Goal: Task Accomplishment & Management: Manage account settings

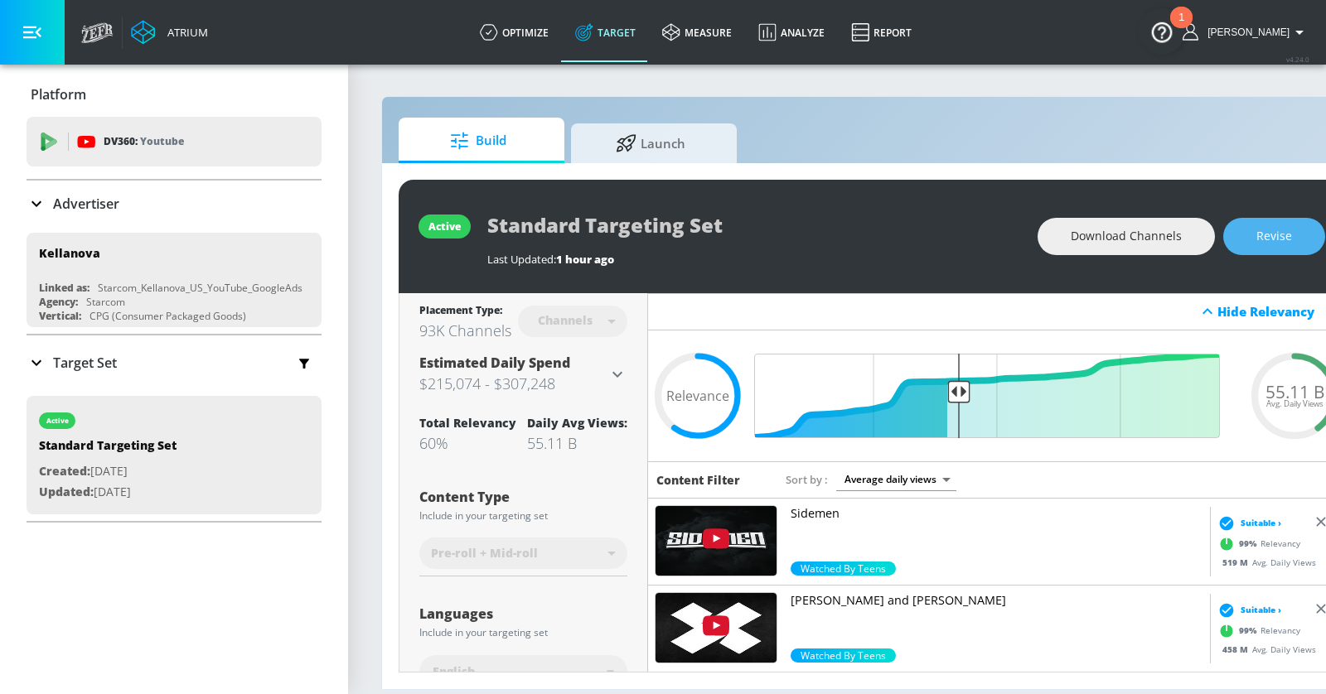
click at [1192, 238] on span "Revise" at bounding box center [1274, 236] width 36 height 21
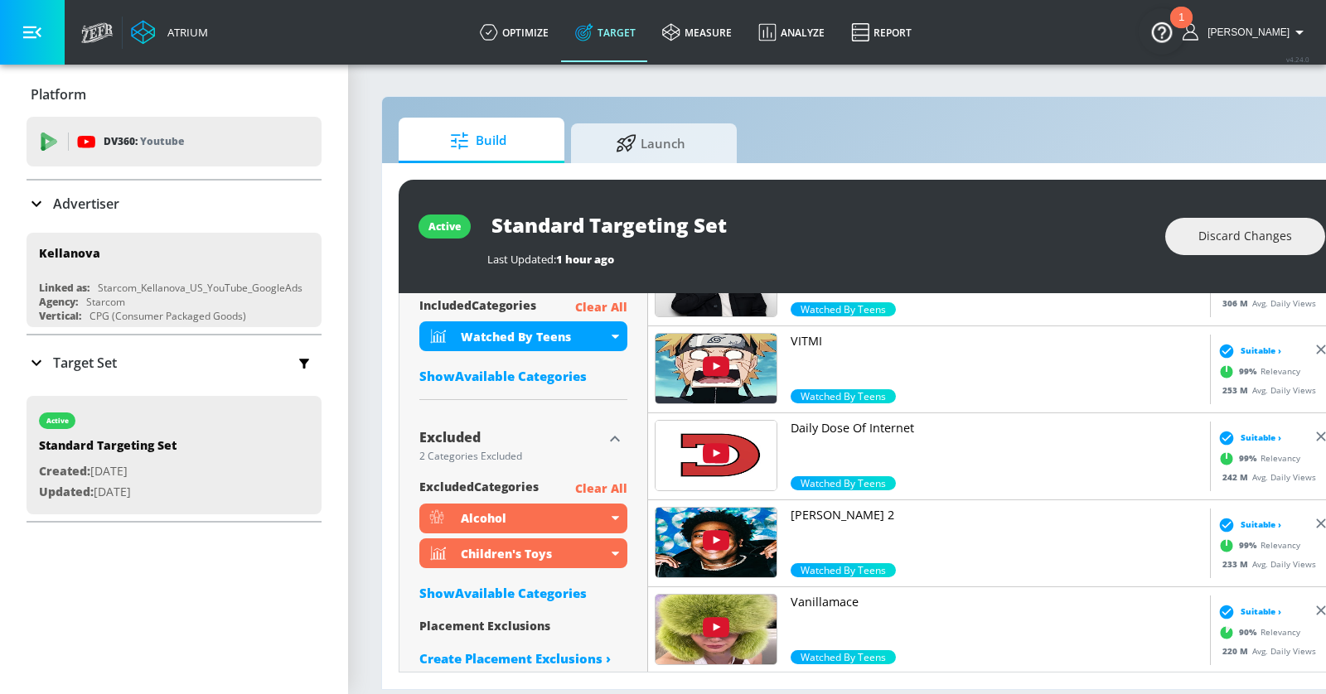
scroll to position [630, 0]
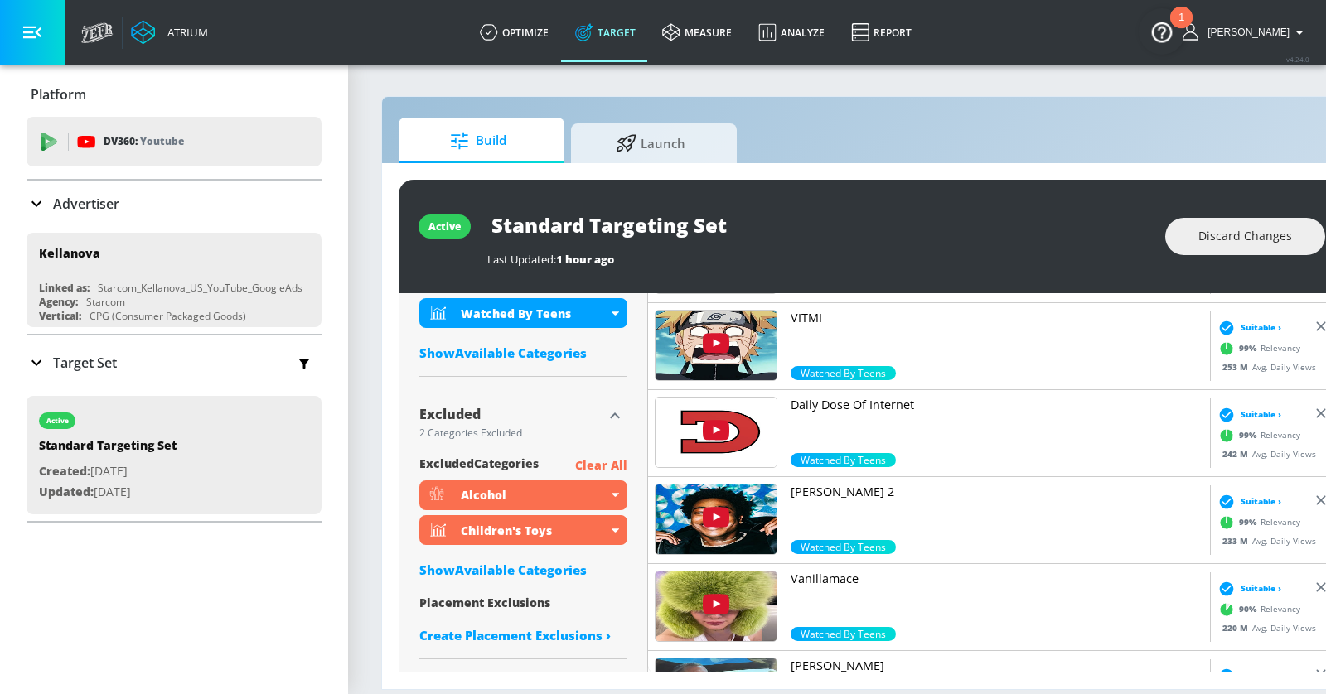
click at [528, 568] on div "Show Available Categories" at bounding box center [523, 570] width 208 height 17
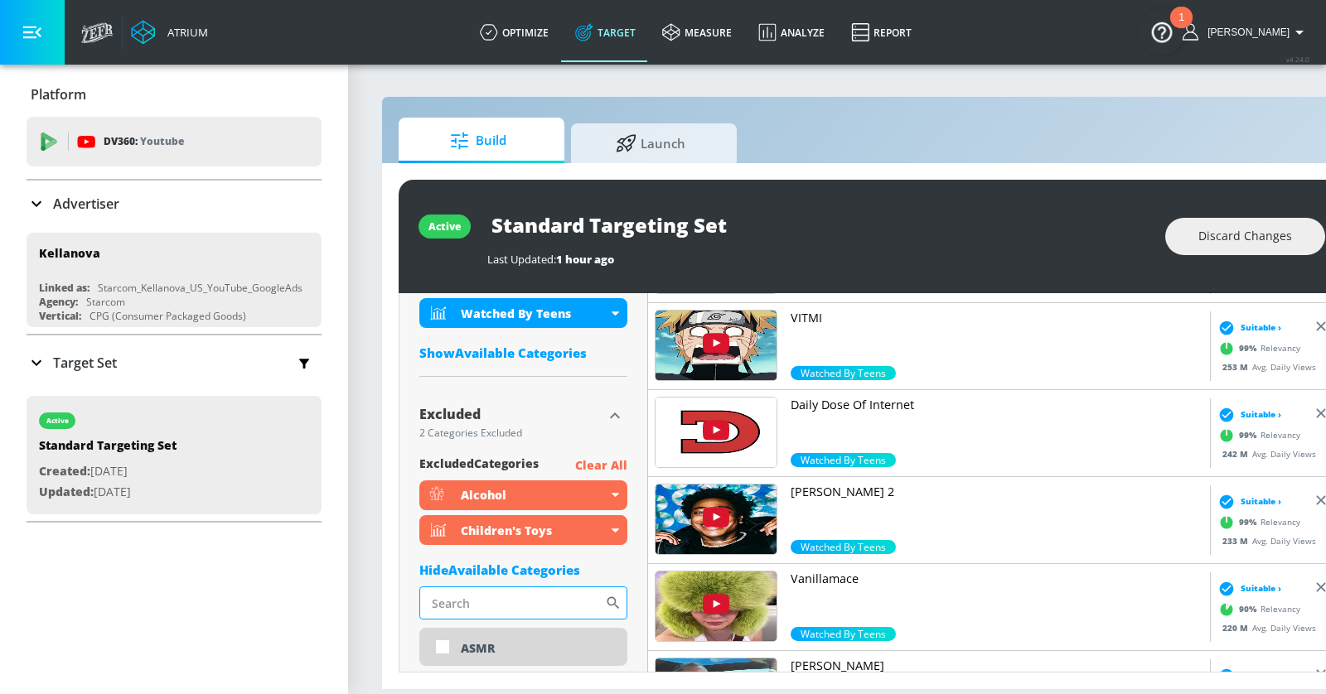
click at [514, 601] on input "Sort By" at bounding box center [512, 603] width 186 height 33
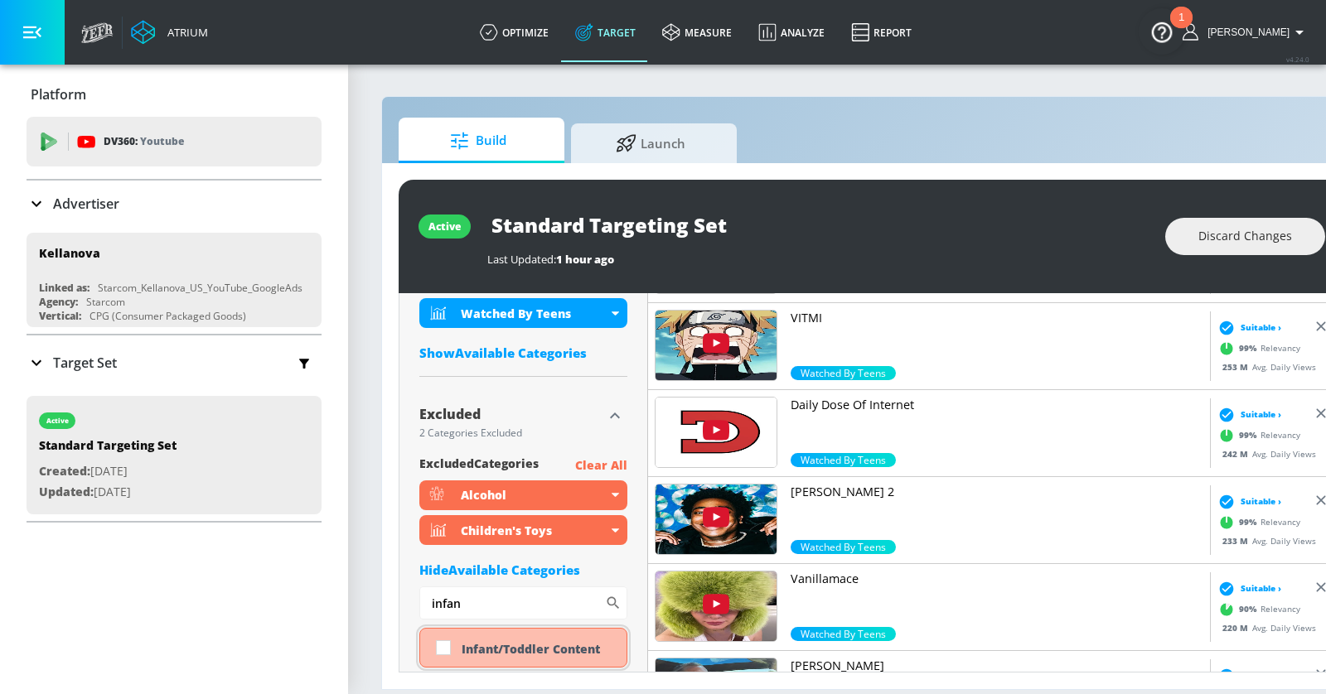
type input "infan"
click at [516, 624] on div "Infant/Toddler Content" at bounding box center [537, 649] width 152 height 16
checkbox input "true"
click at [28, 28] on icon "button" at bounding box center [32, 32] width 18 height 18
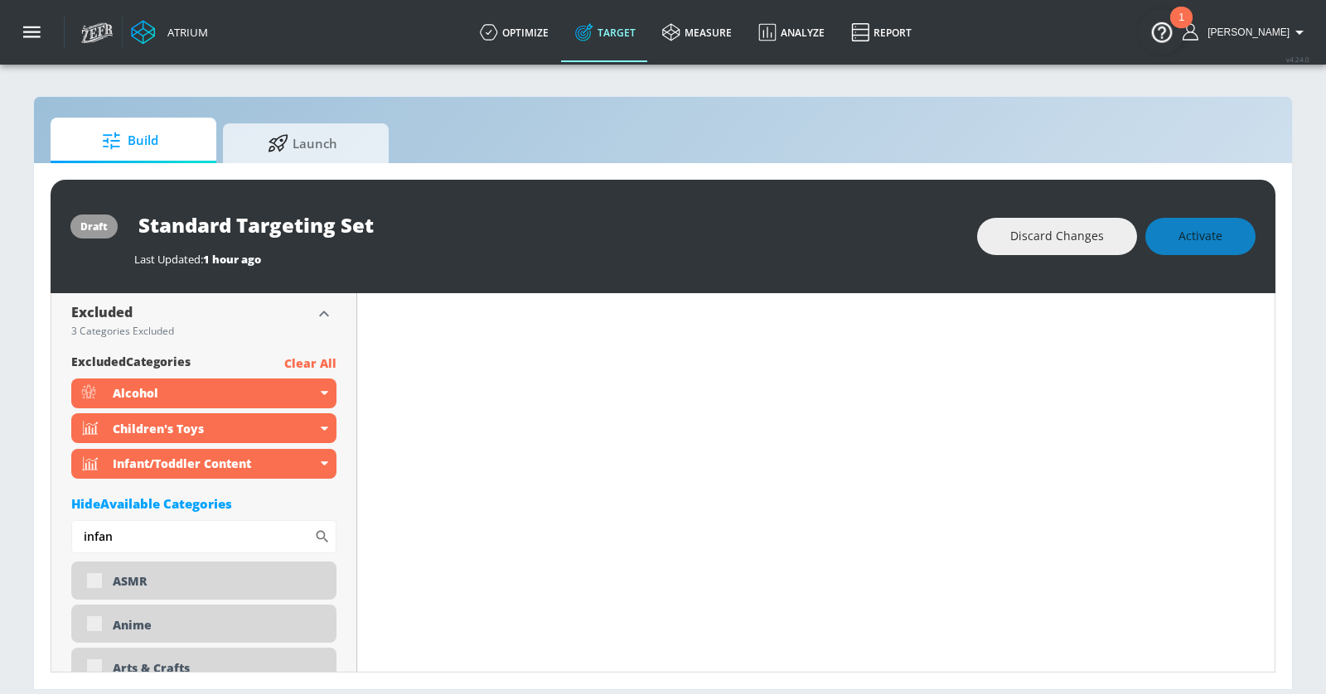
scroll to position [862, 0]
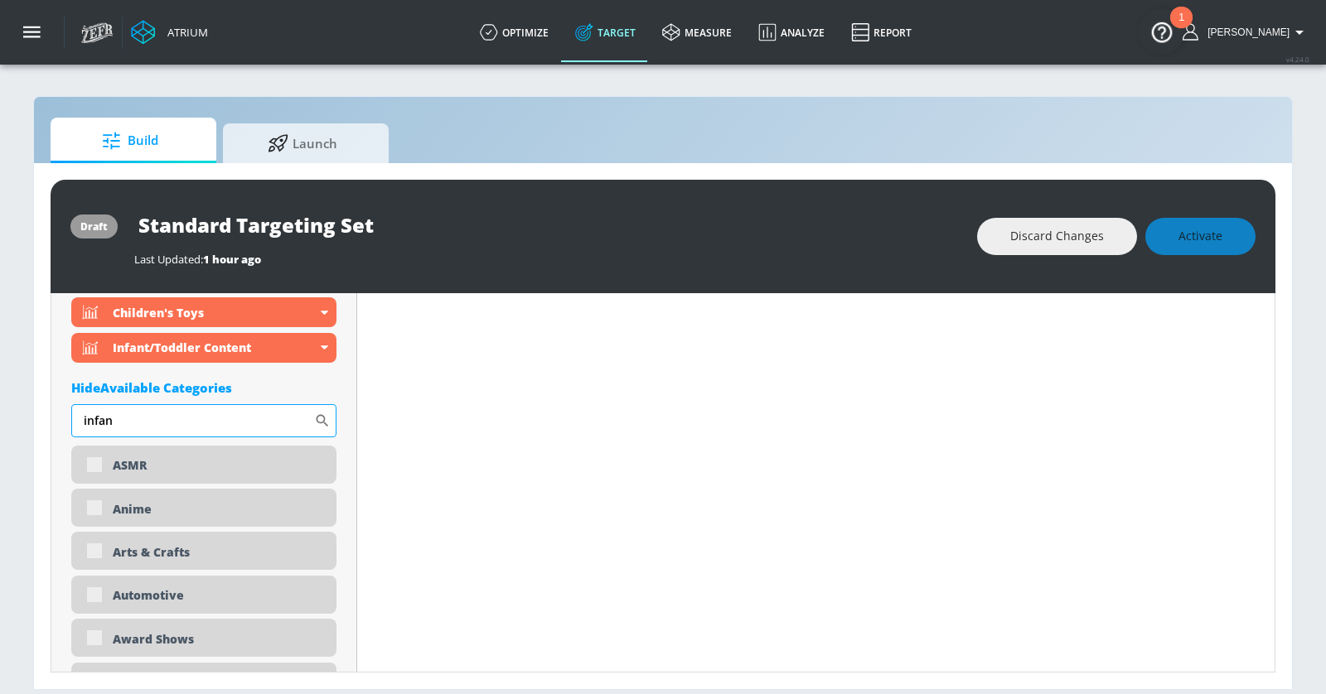
click at [128, 419] on input "infan" at bounding box center [192, 420] width 243 height 33
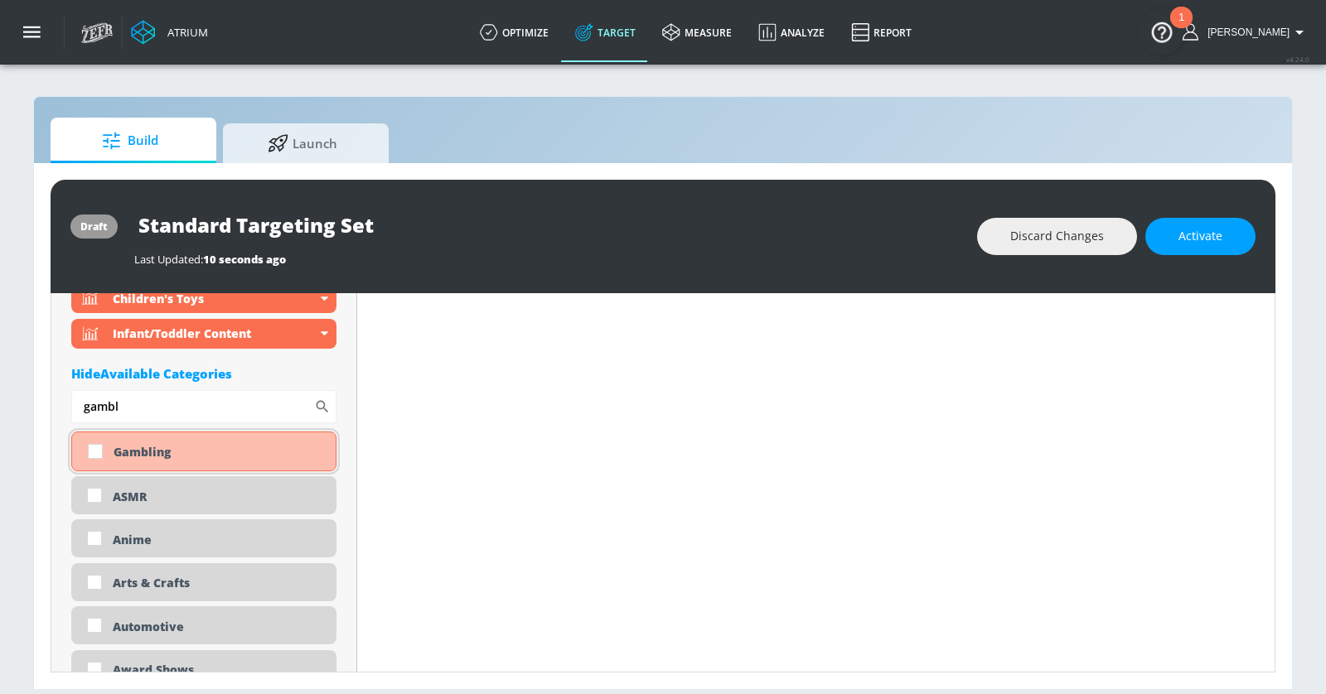
scroll to position [849, 0]
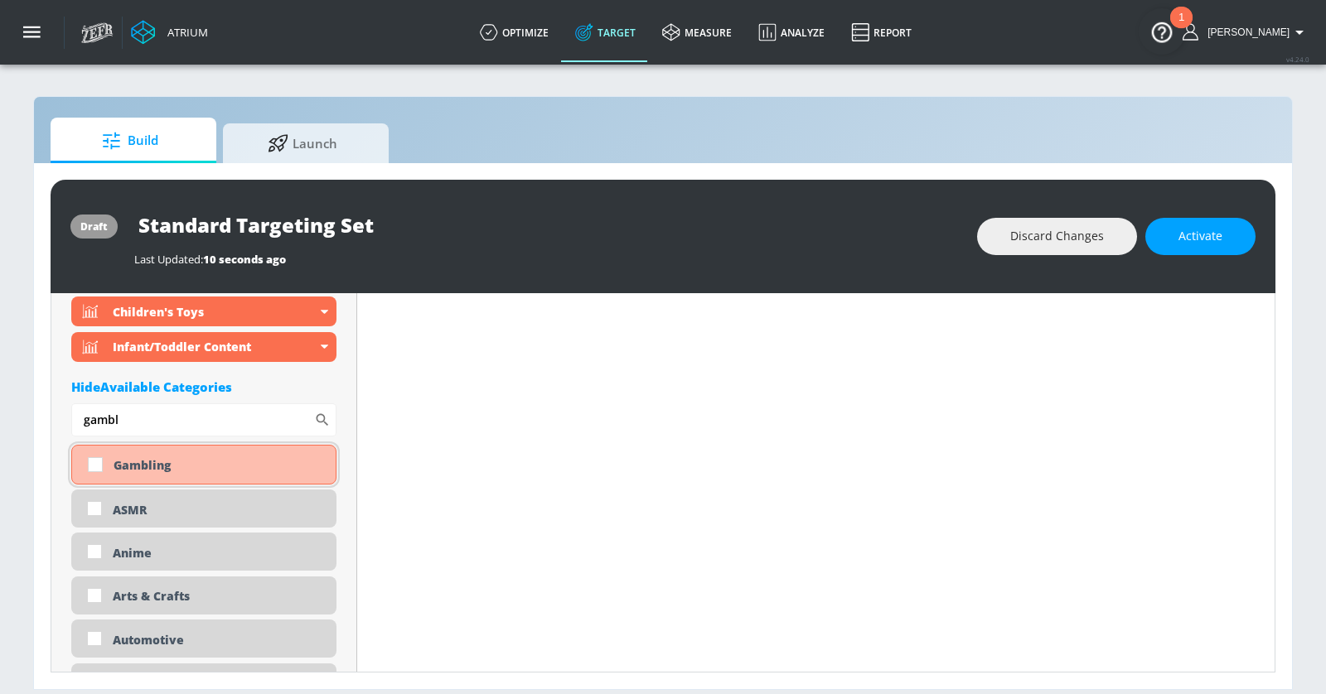
type input "gambl"
click at [100, 463] on input "checkbox" at bounding box center [95, 465] width 30 height 30
checkbox input "true"
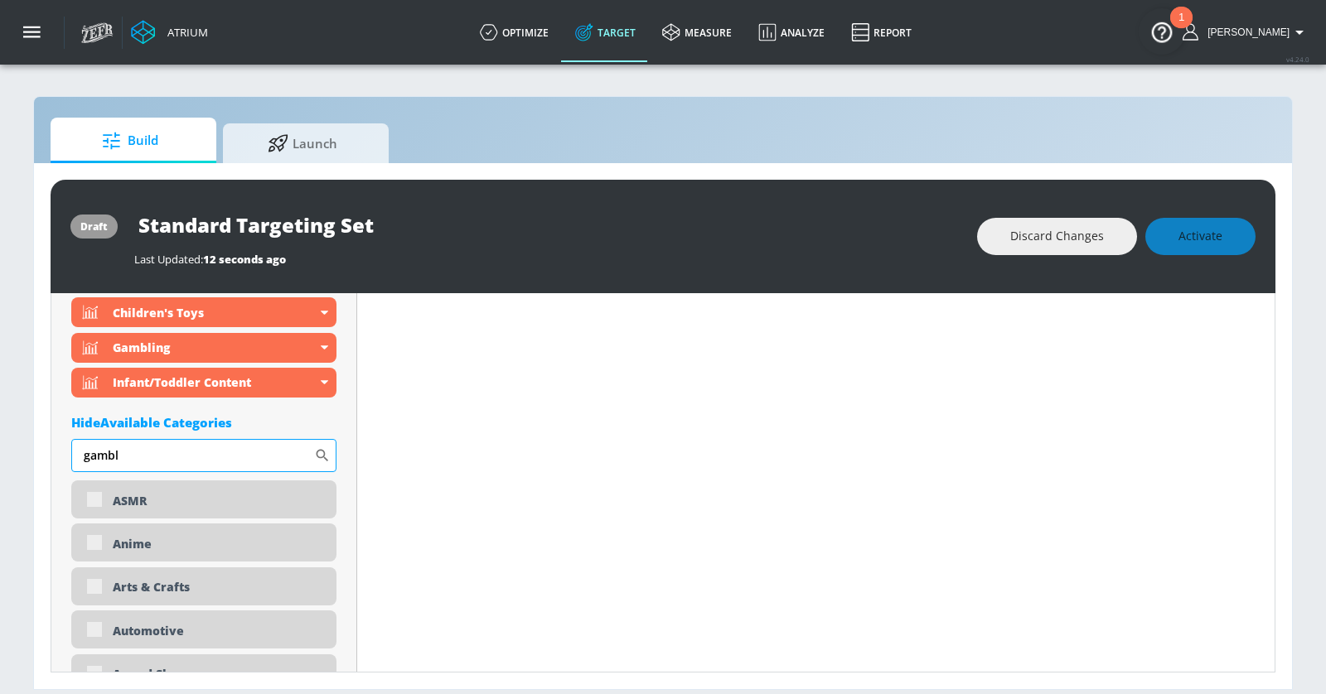
click at [125, 447] on input "gambl" at bounding box center [192, 455] width 243 height 33
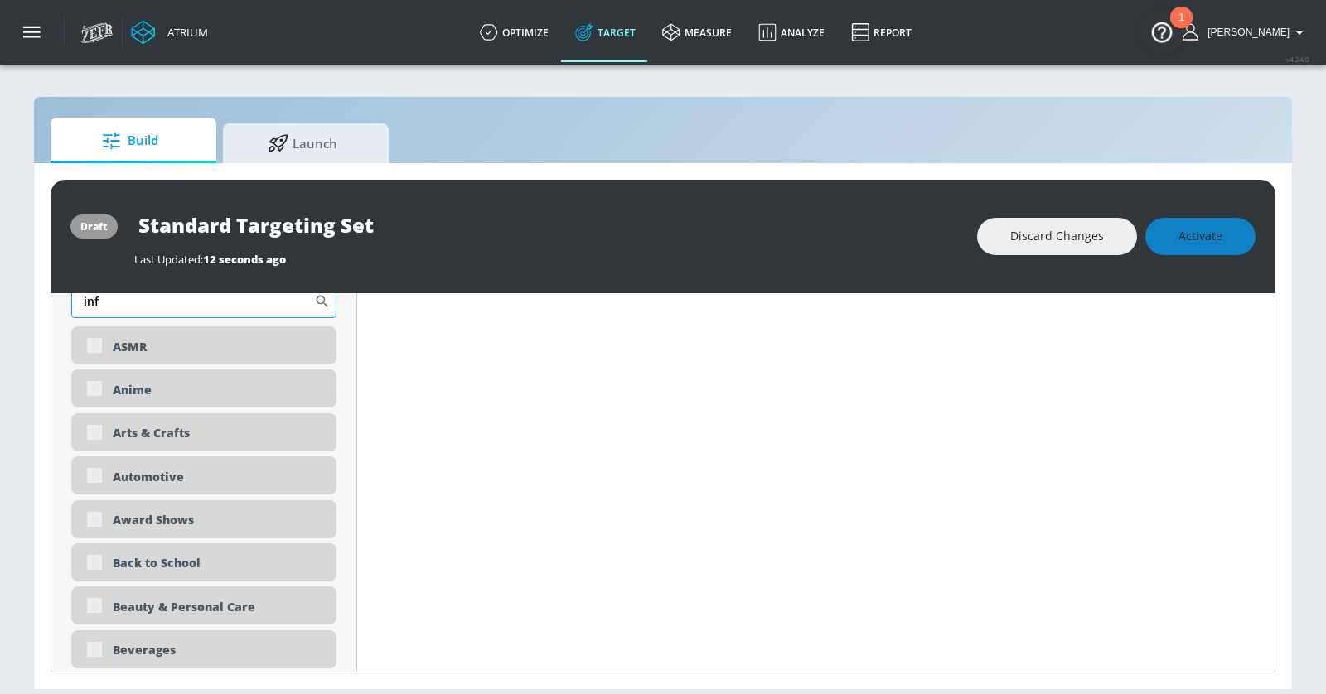
scroll to position [1016, 0]
type input "infant"
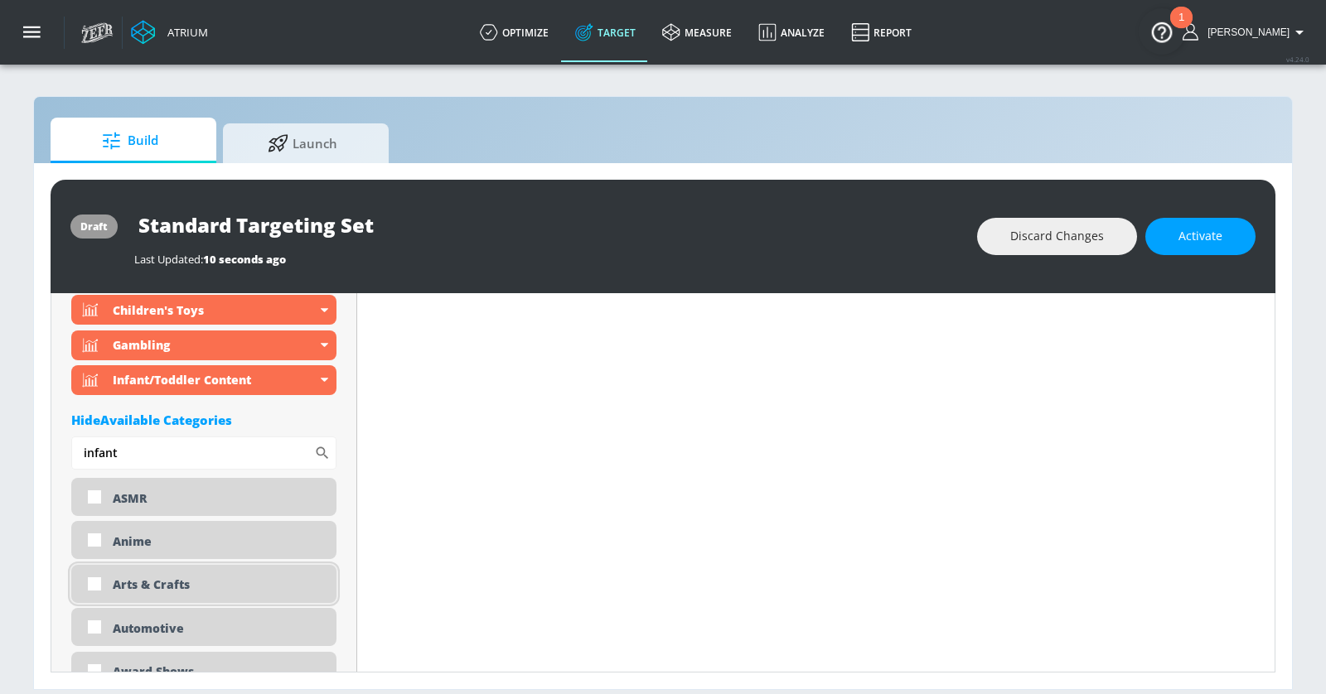
scroll to position [856, 0]
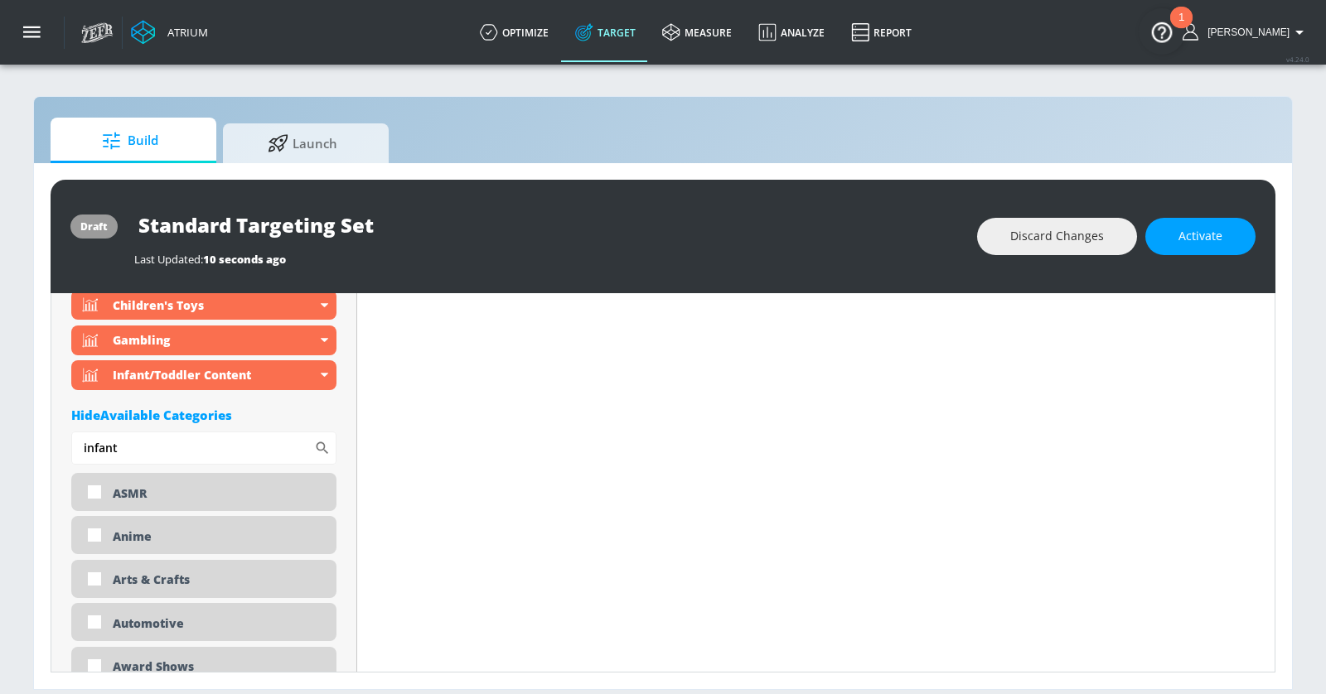
drag, startPoint x: 204, startPoint y: 437, endPoint x: 58, endPoint y: 437, distance: 145.8
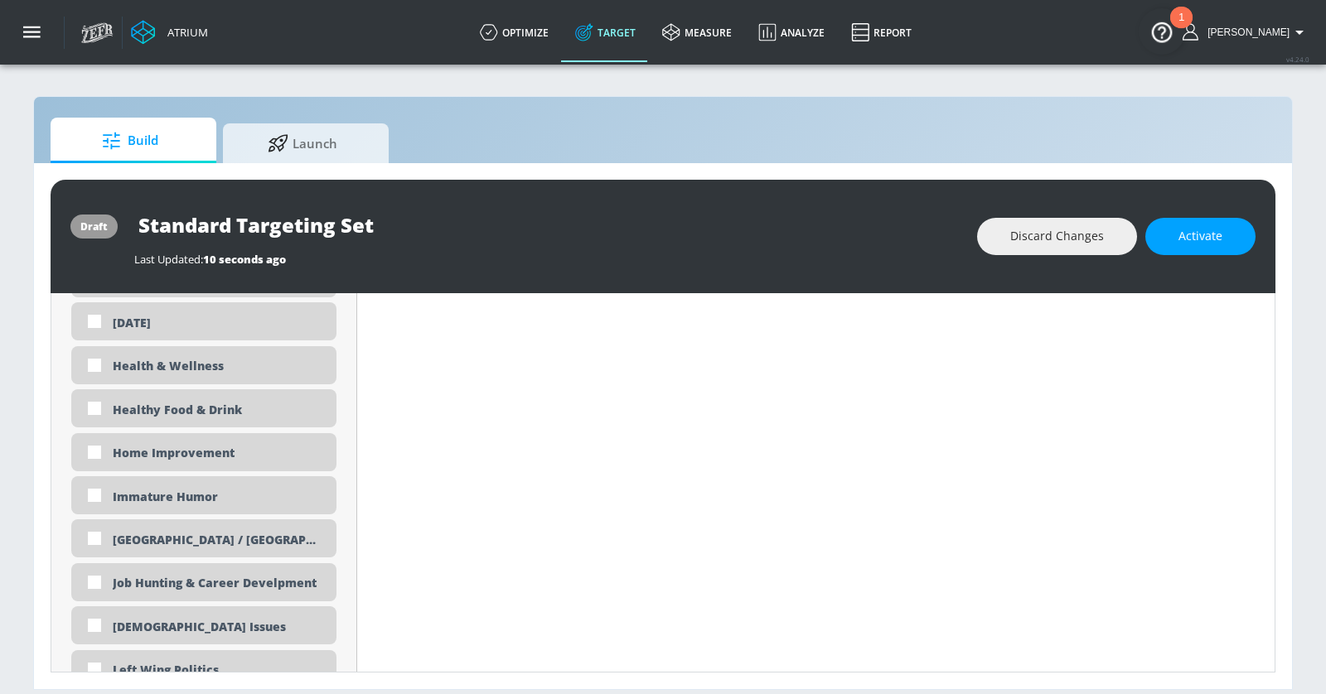
scroll to position [2823, 0]
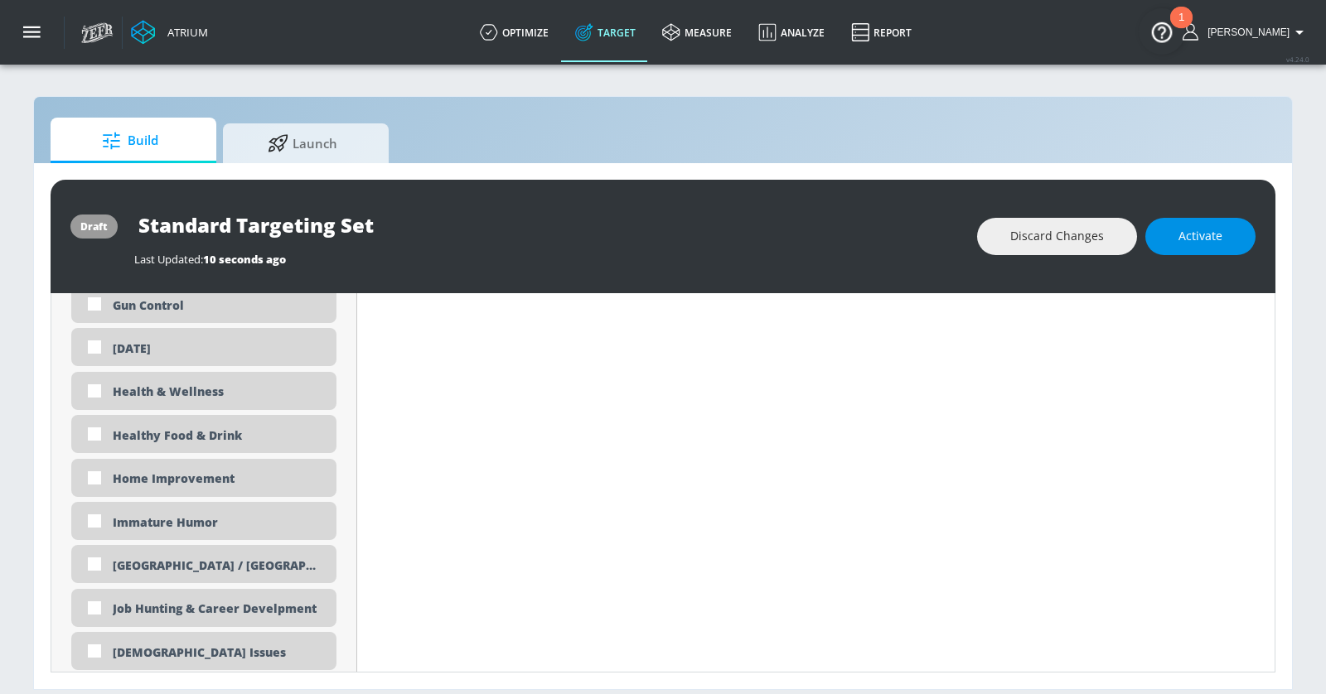
click at [1192, 234] on span "Activate" at bounding box center [1200, 236] width 44 height 21
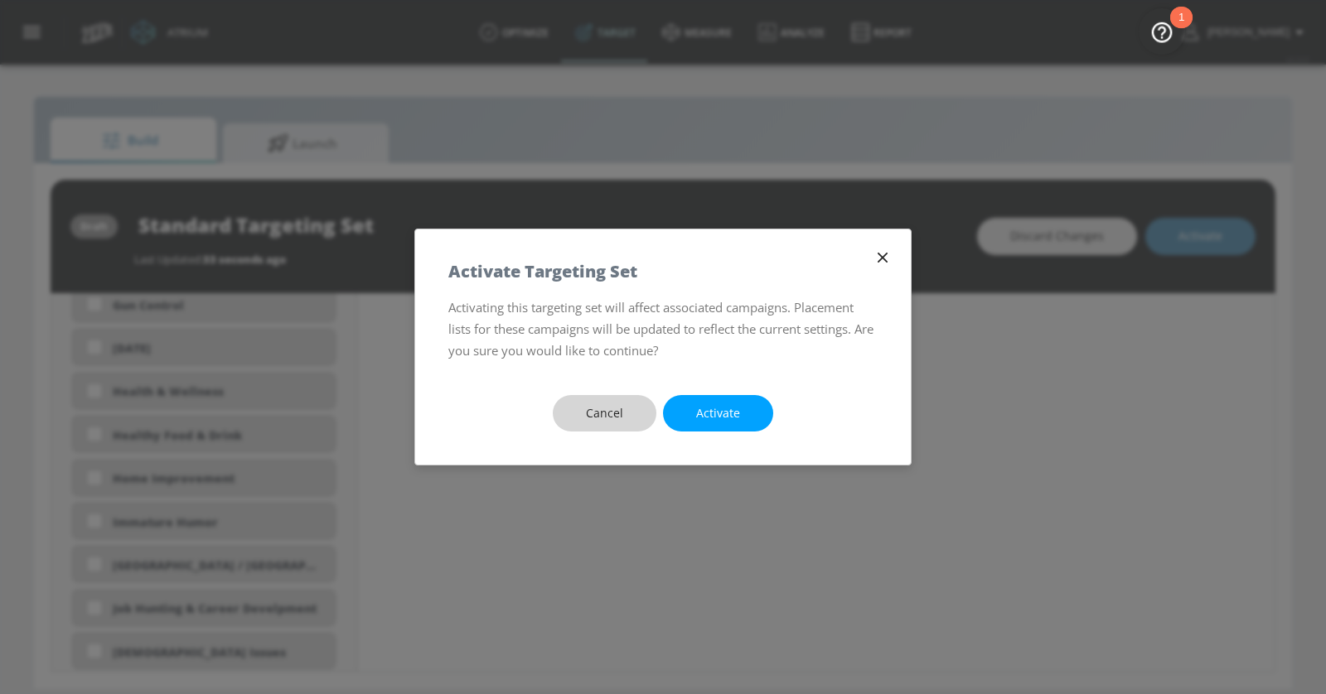
click at [612, 414] on span "Cancel" at bounding box center [604, 413] width 37 height 21
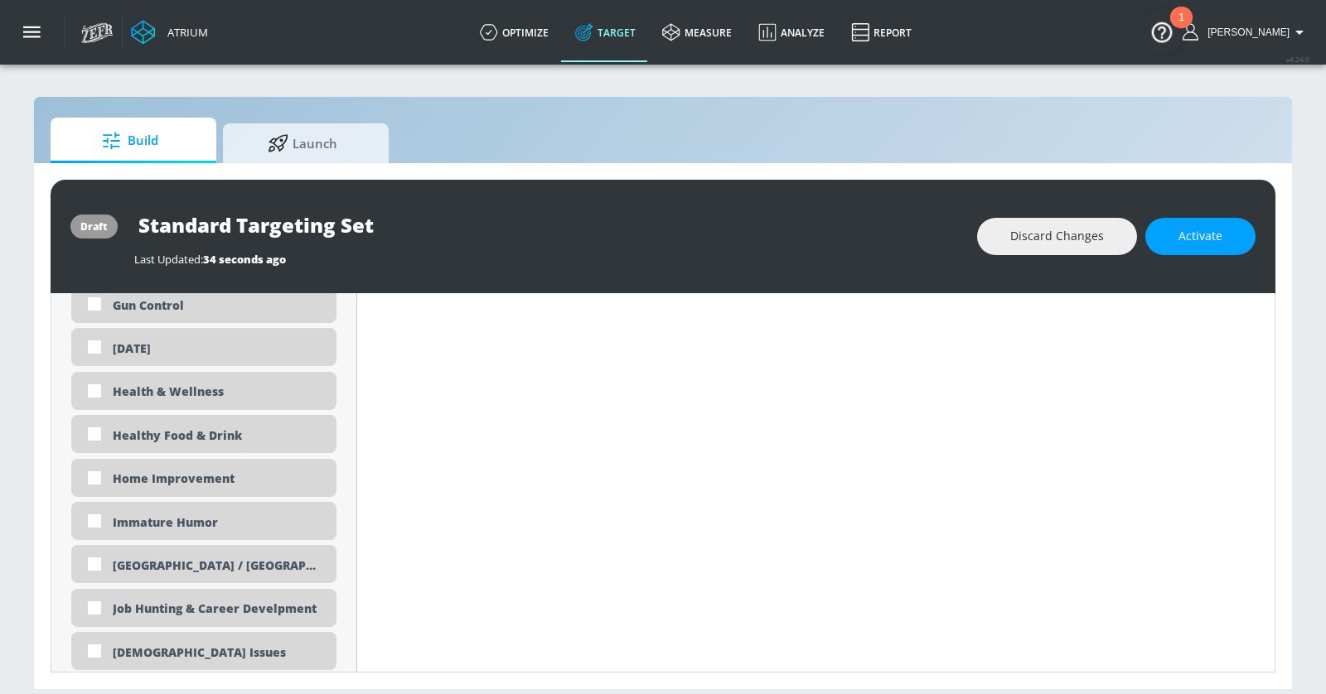
click at [406, 225] on input "Standard Targeting Set" at bounding box center [341, 224] width 414 height 37
click at [533, 222] on icon "button" at bounding box center [533, 224] width 15 height 15
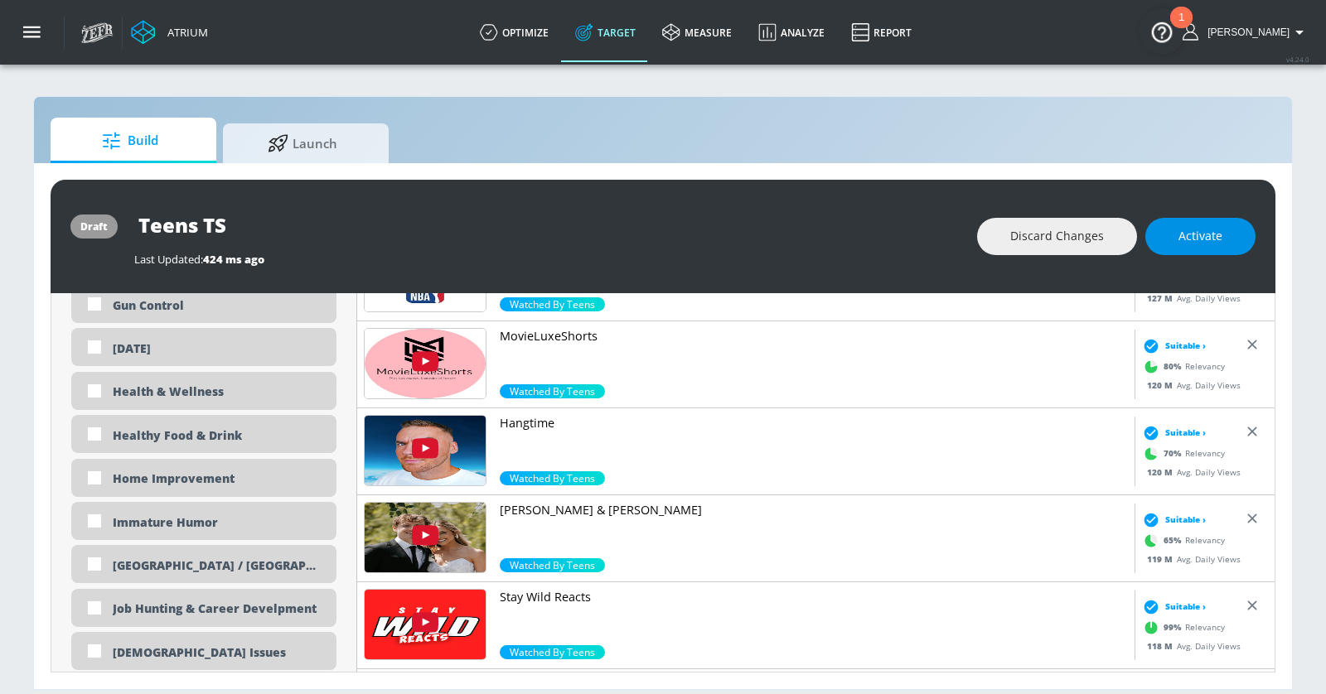
click at [1192, 233] on span "Activate" at bounding box center [1200, 236] width 44 height 21
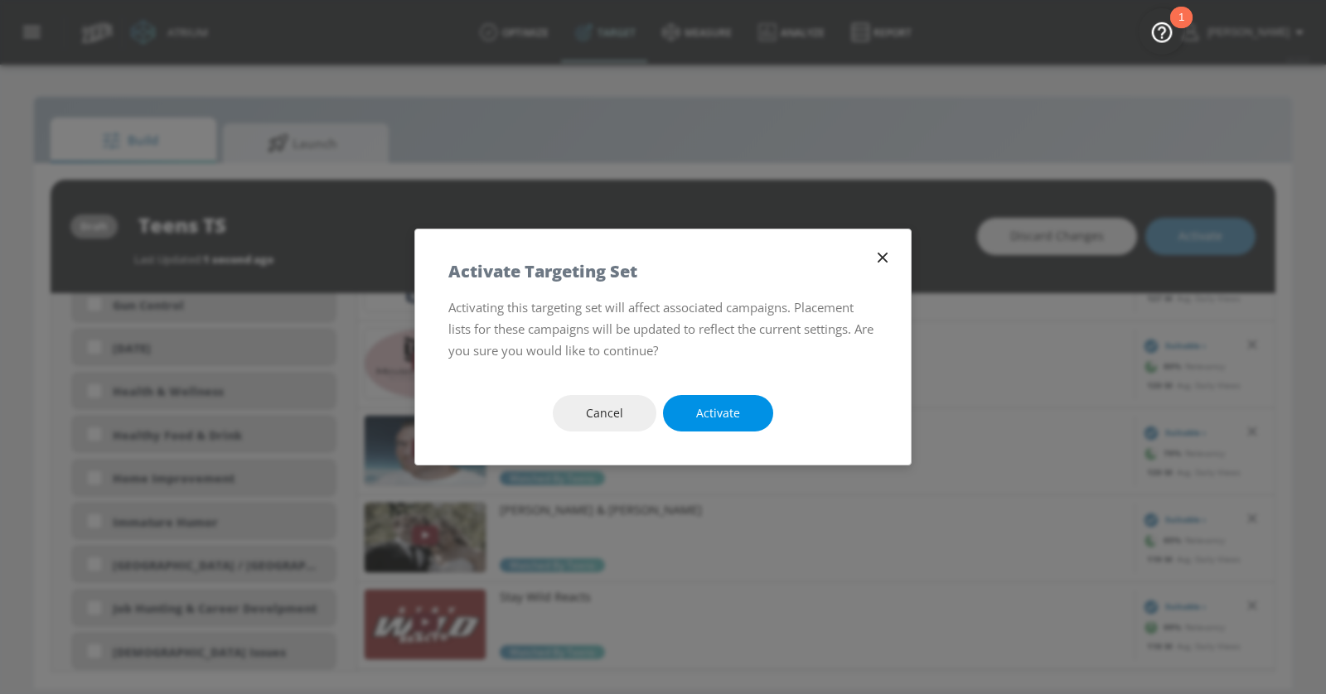
click at [693, 421] on button "Activate" at bounding box center [718, 413] width 110 height 37
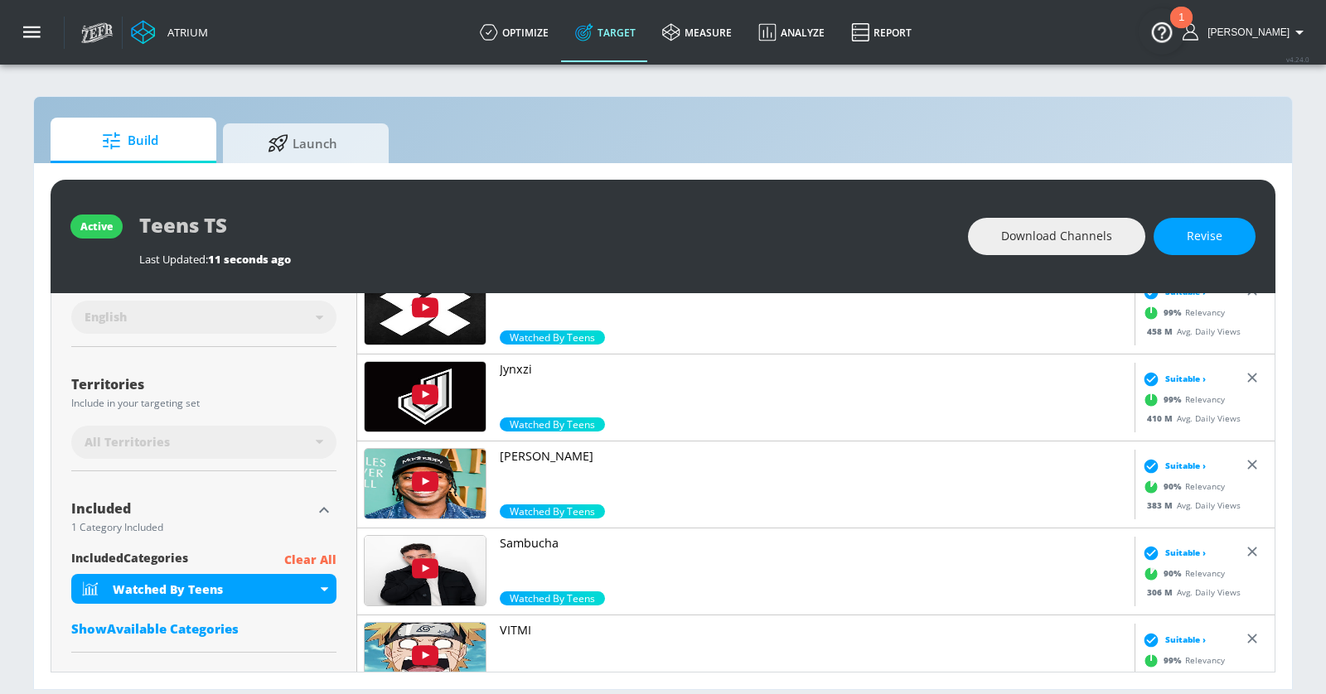
scroll to position [0, 0]
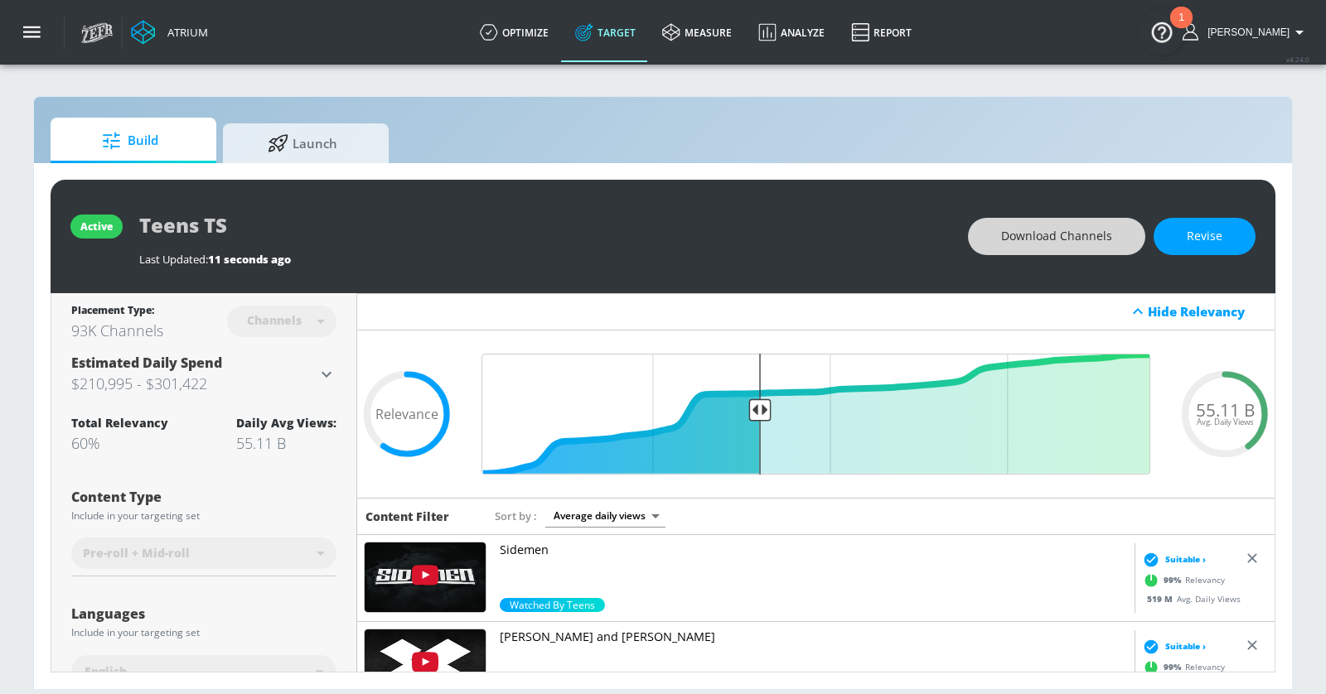
click at [1068, 243] on span "Download Channels" at bounding box center [1056, 236] width 111 height 21
click at [32, 25] on icon "button" at bounding box center [32, 32] width 18 height 18
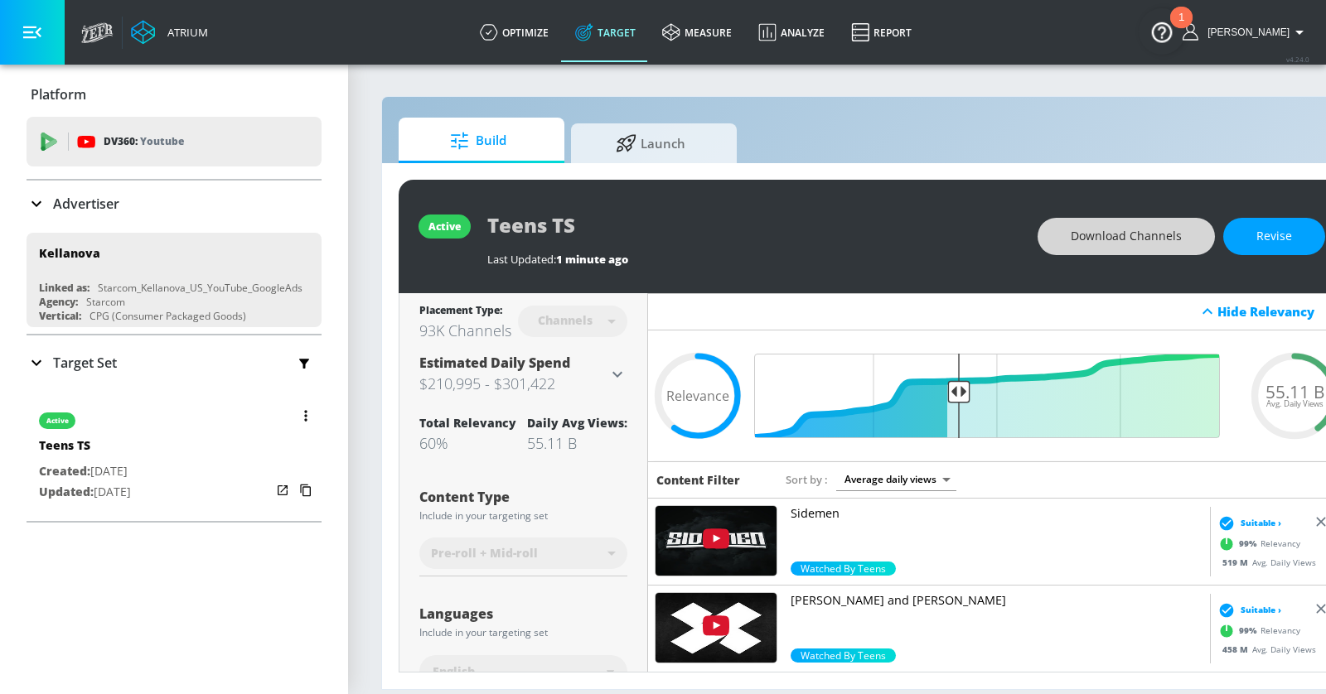
click at [307, 416] on button "button" at bounding box center [305, 415] width 23 height 23
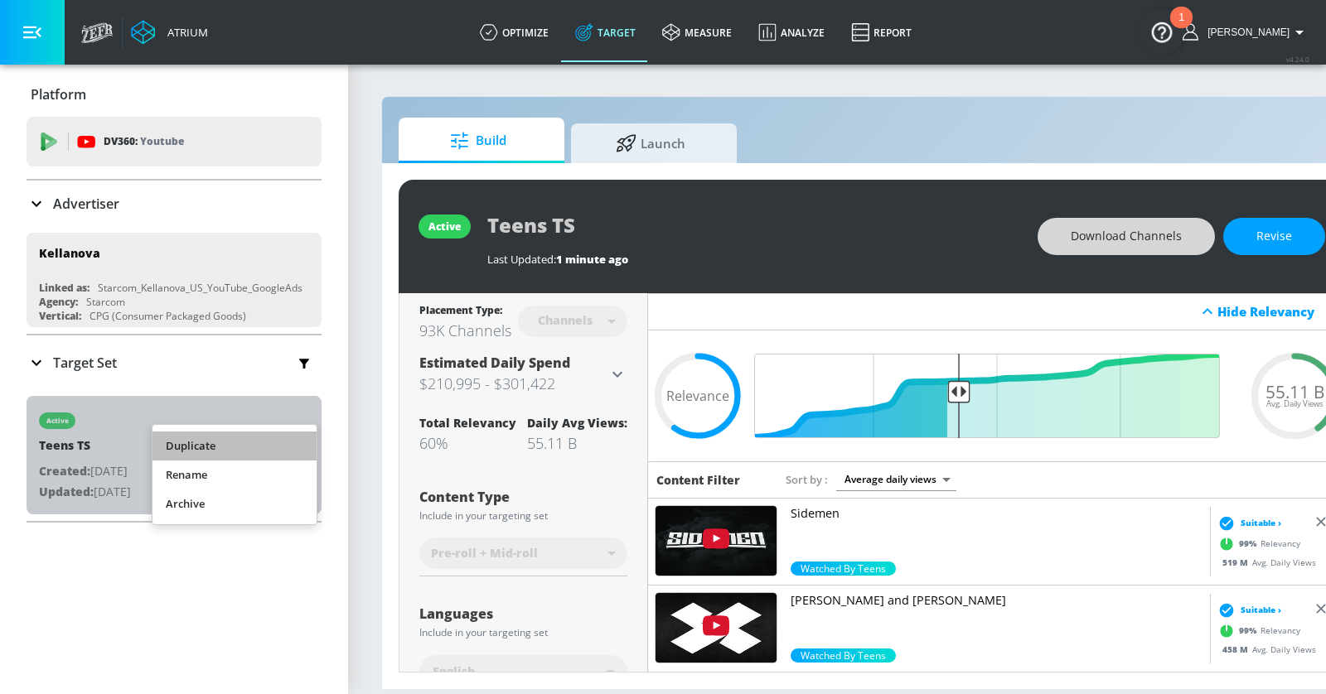
click at [251, 442] on li "Duplicate" at bounding box center [234, 446] width 164 height 29
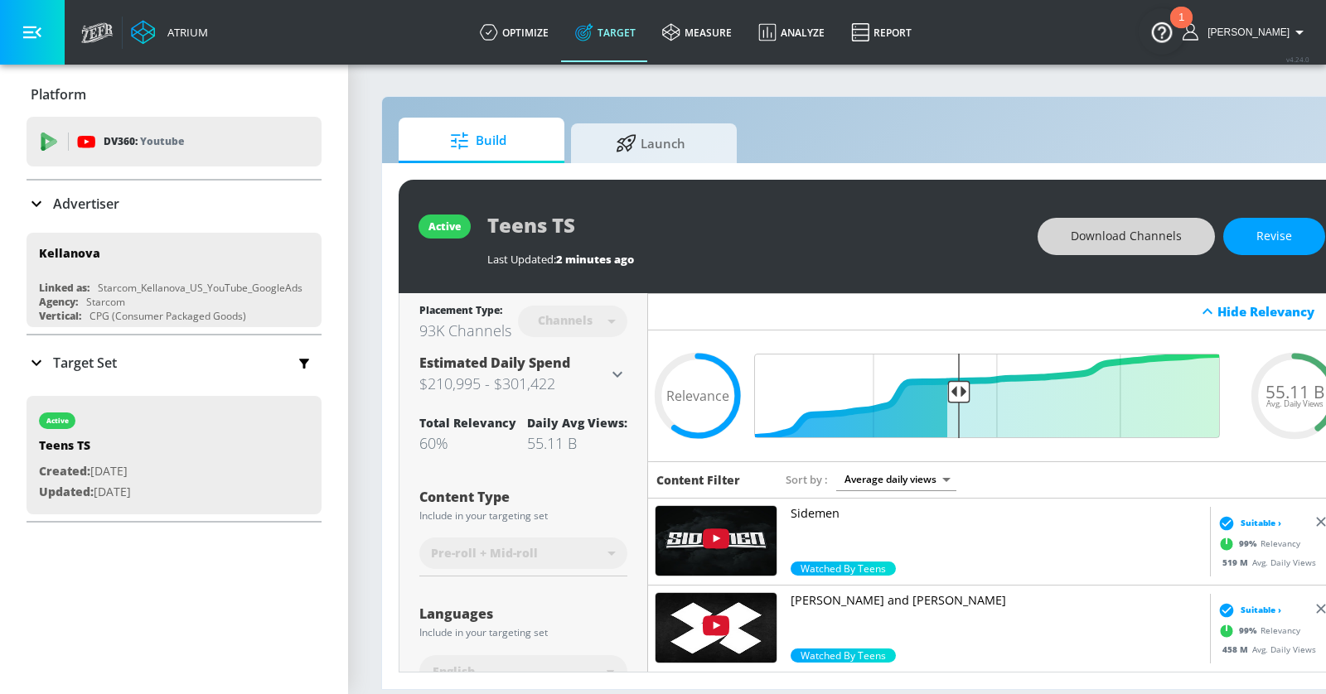
click at [91, 363] on p "Target Set" at bounding box center [85, 363] width 64 height 18
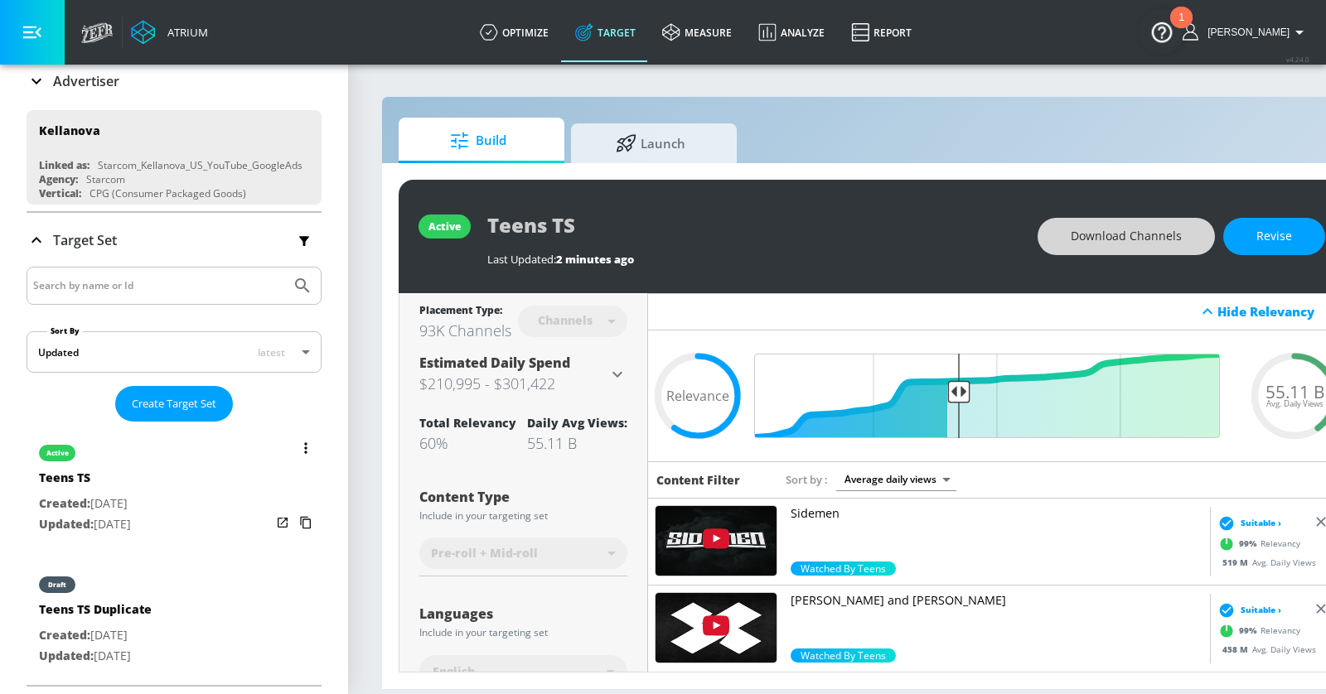
scroll to position [179, 0]
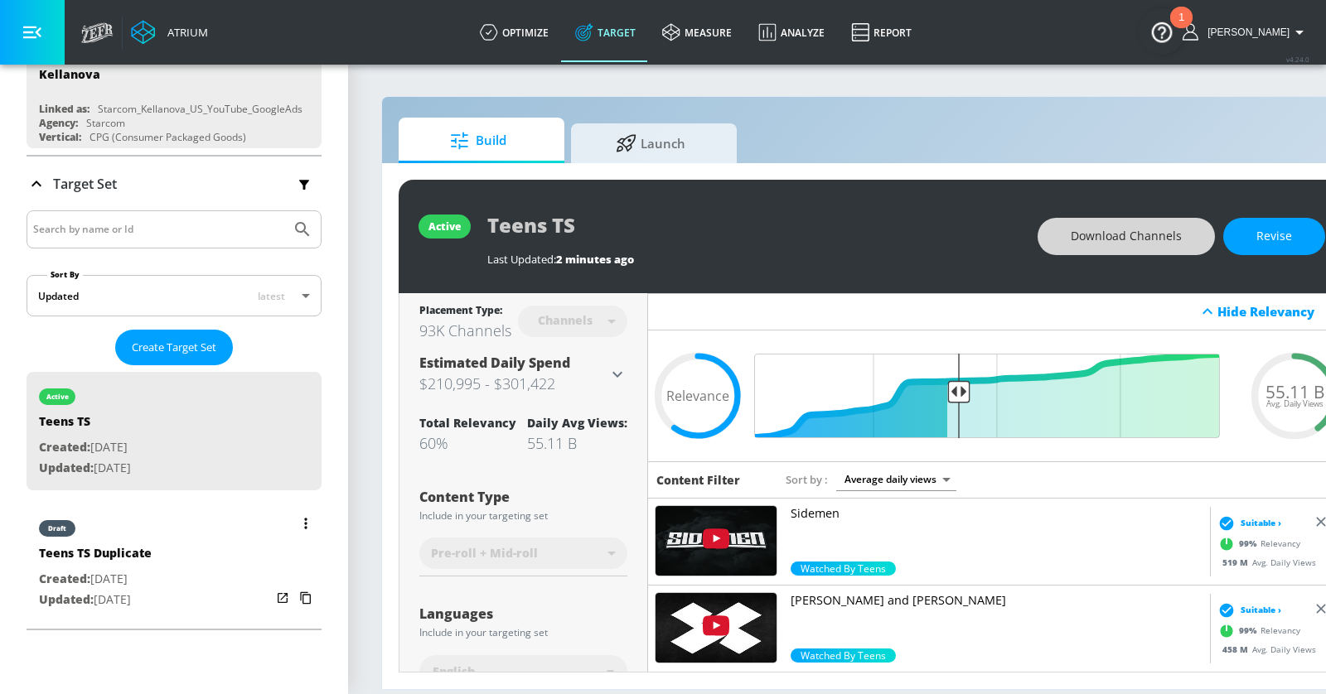
click at [173, 549] on div "draft Teens TS Duplicate Created: [DATE] Updated: [DATE]" at bounding box center [174, 563] width 295 height 118
type input "Teens TS Duplicate"
type input "0.05"
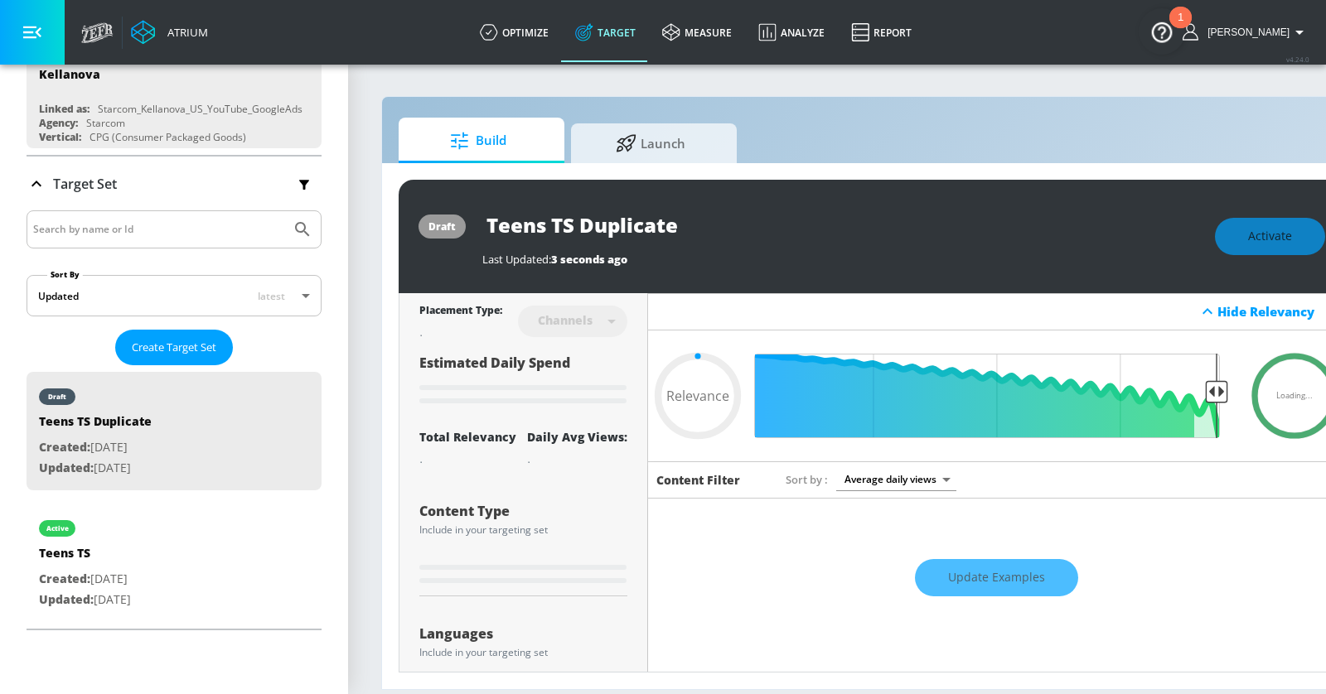
drag, startPoint x: 577, startPoint y: 225, endPoint x: 536, endPoint y: 225, distance: 40.6
click at [536, 225] on input "Teens TS Duplicate" at bounding box center [689, 224] width 414 height 37
type input "I"
type input "0.05"
type input "Im"
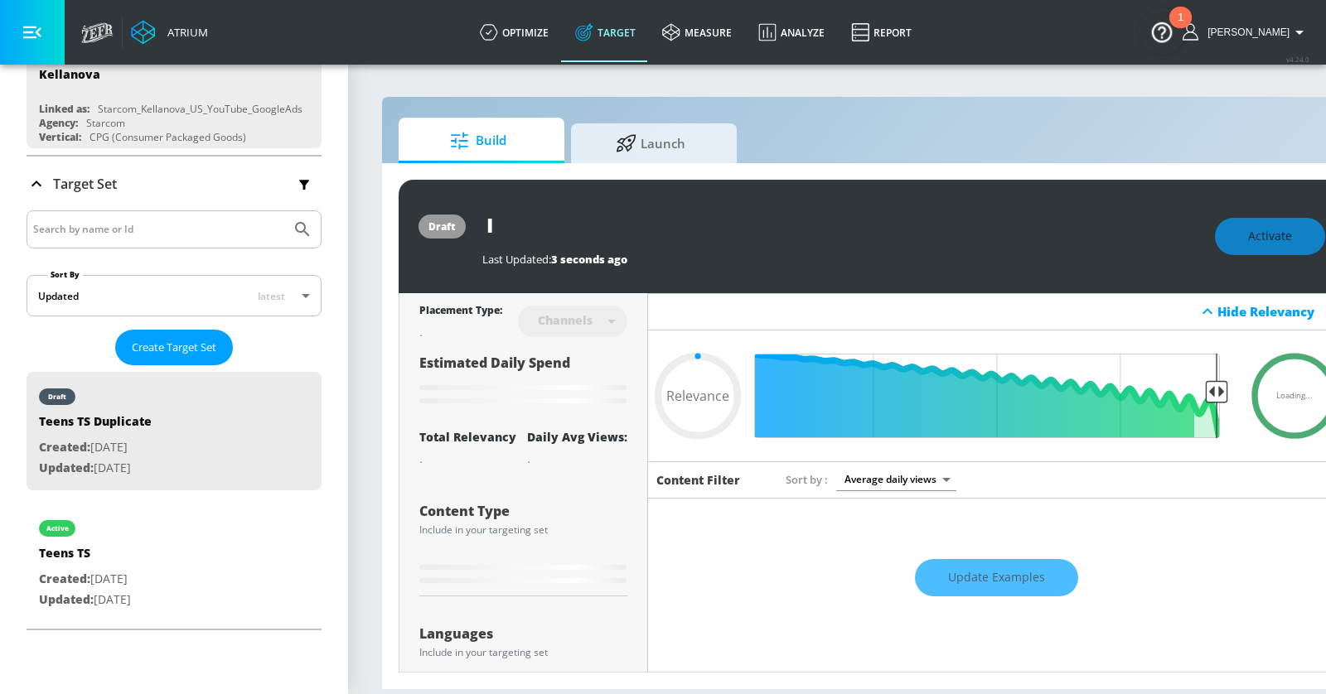
type input "0.05"
type input "Imm"
type input "0.05"
type input "Imma"
type input "0.05"
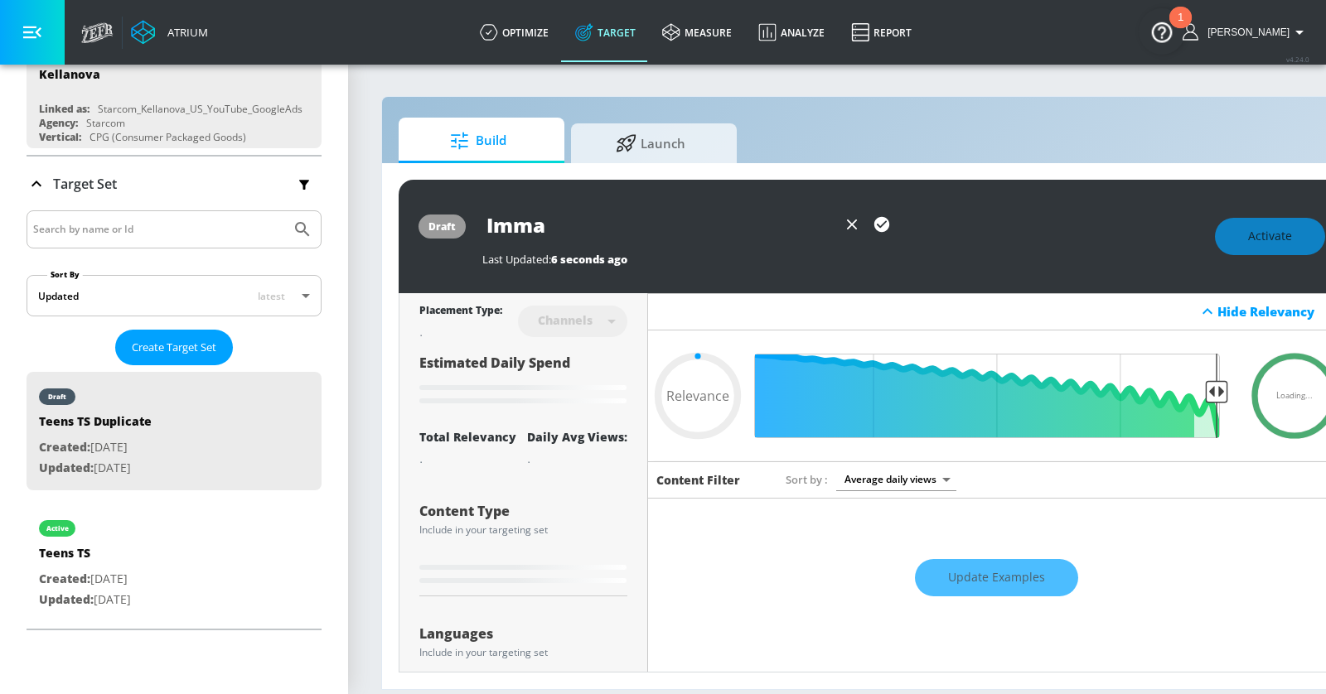
type input "Immat"
type input "0.05"
type input "Immatu"
type input "0.05"
type input "Immatur"
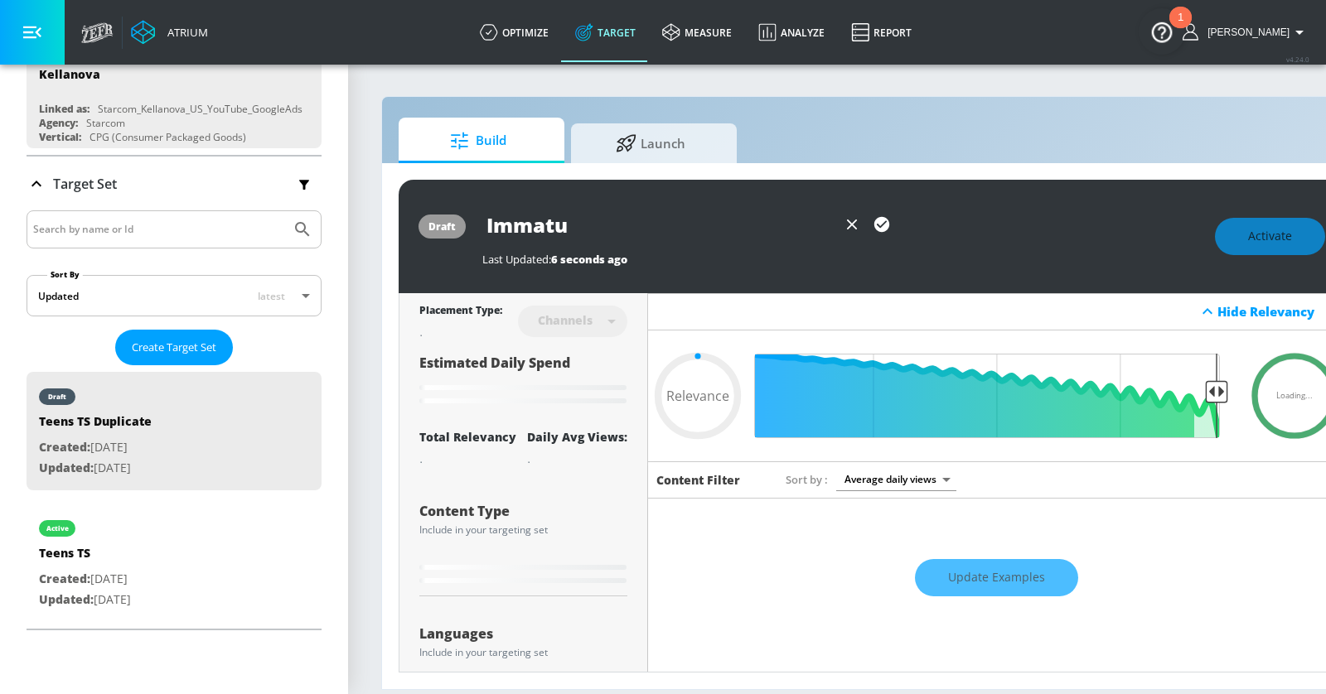
type input "0.05"
type input "Immature"
type input "0.05"
type input "Immature"
type input "0.05"
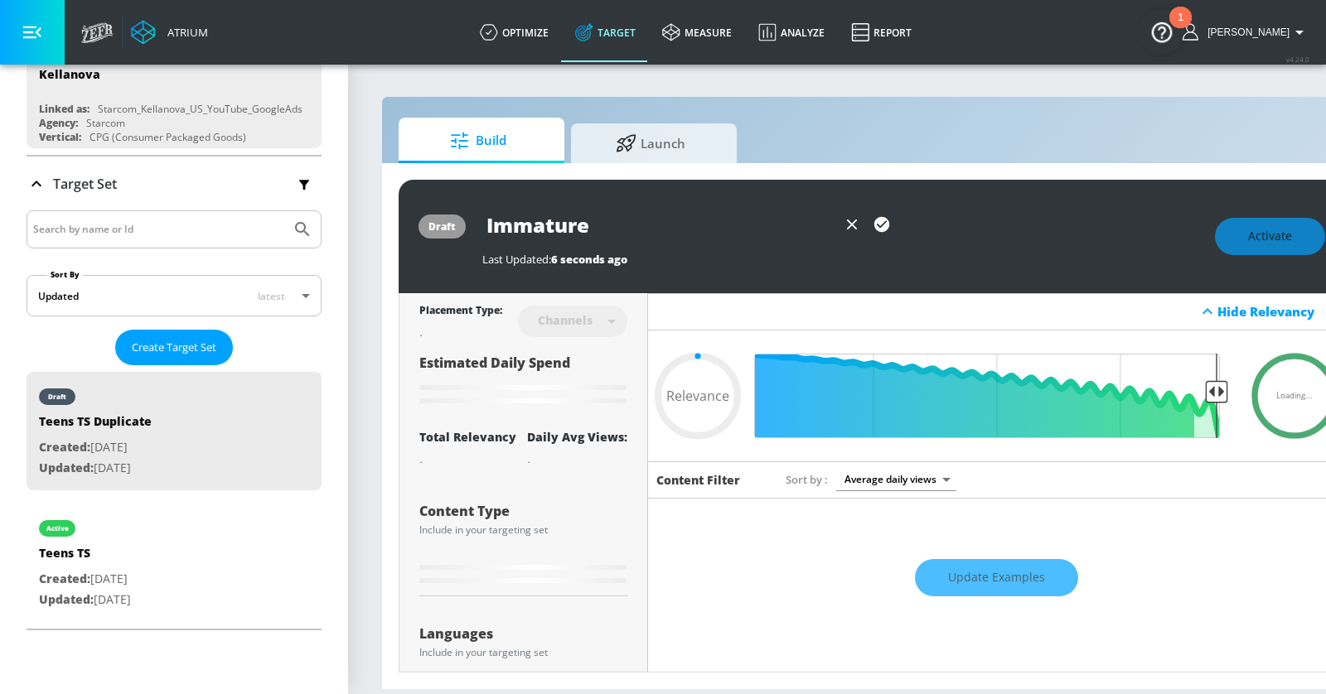
type input "Immature H"
type input "0.05"
type input "Immature Hu"
type input "0.05"
type input "Immature Hum"
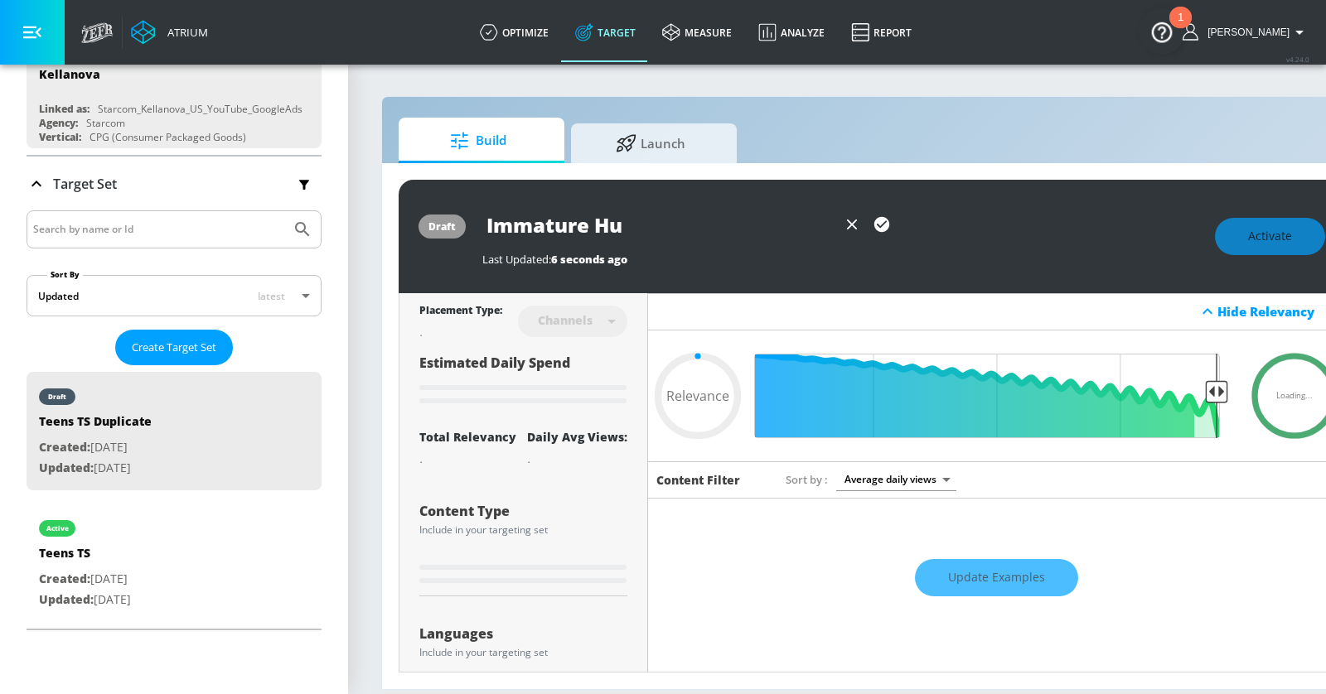
type input "0.05"
type input "Immature Humo"
type input "0.05"
type input "Immature Humor"
type input "0.05"
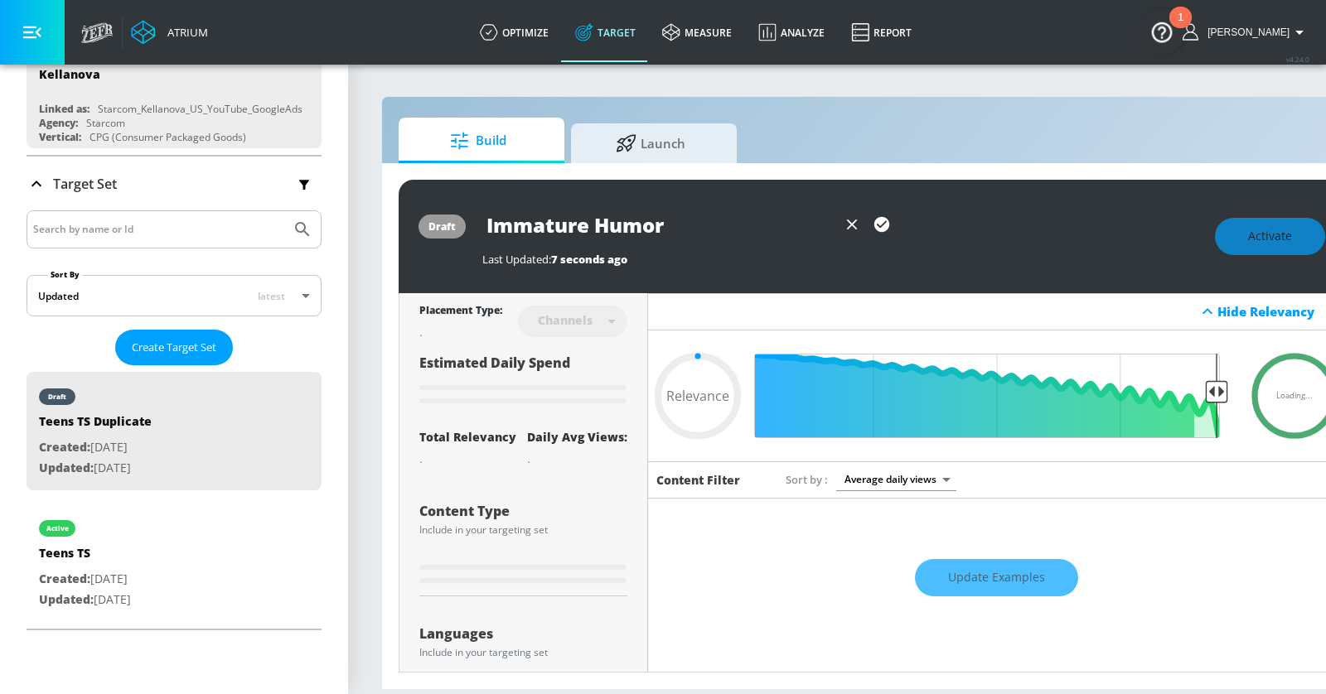
type input "Immature Humor"
type input "0.05"
type input "Immature Humor T"
type input "0.05"
type input "Immature Humor TS"
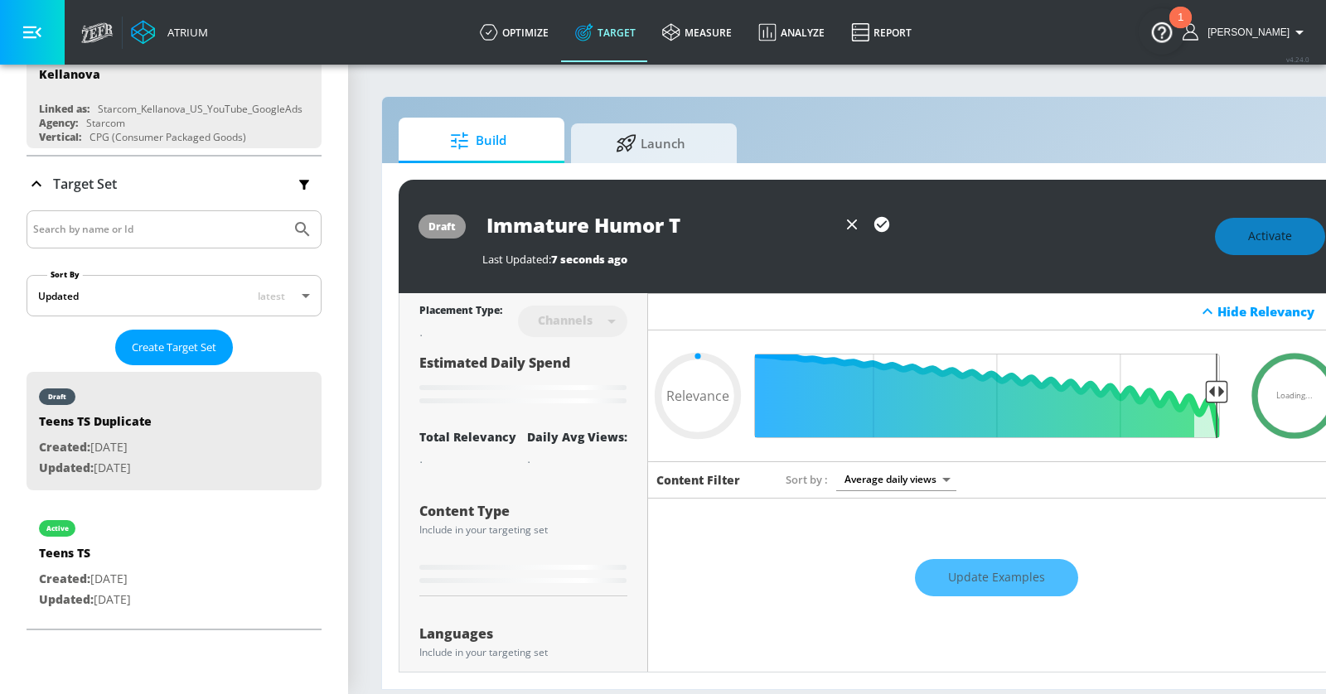
type input "0.05"
type input "Immature Humor TS"
click at [876, 222] on icon "button" at bounding box center [881, 224] width 15 height 15
type input "0.05"
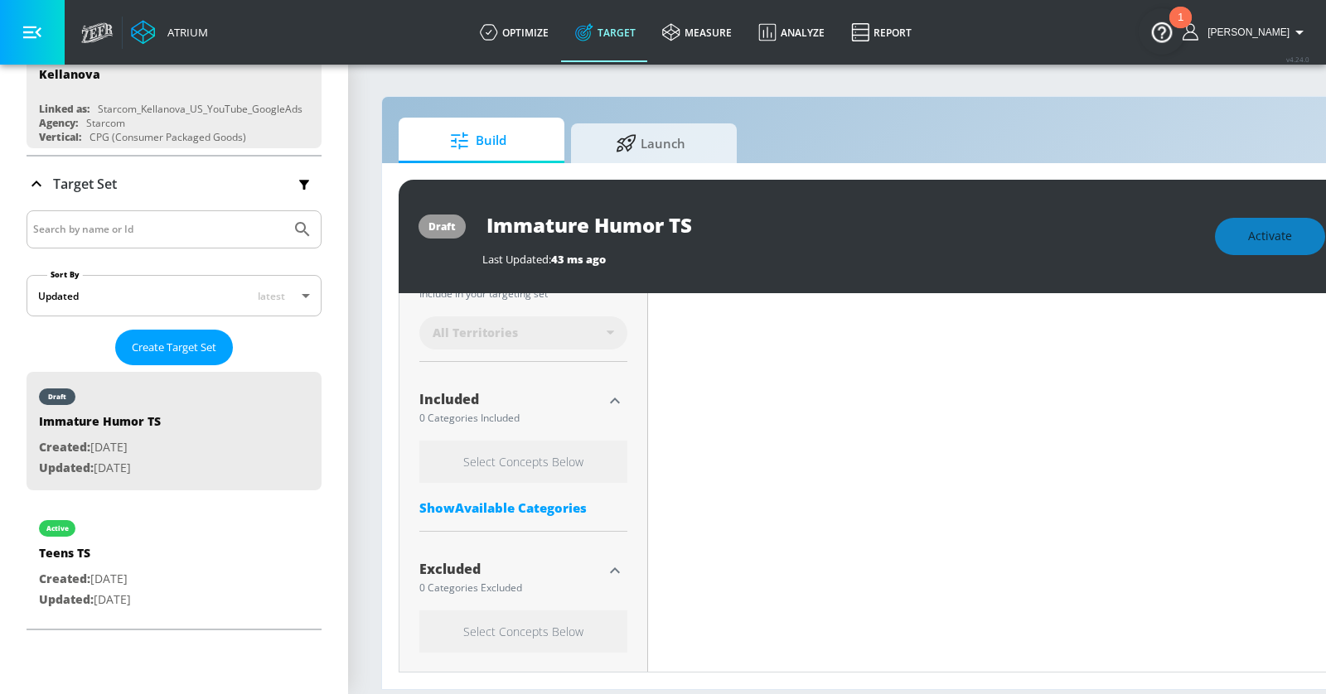
scroll to position [485, 0]
click at [508, 505] on div "Show Available Categories" at bounding box center [523, 506] width 208 height 17
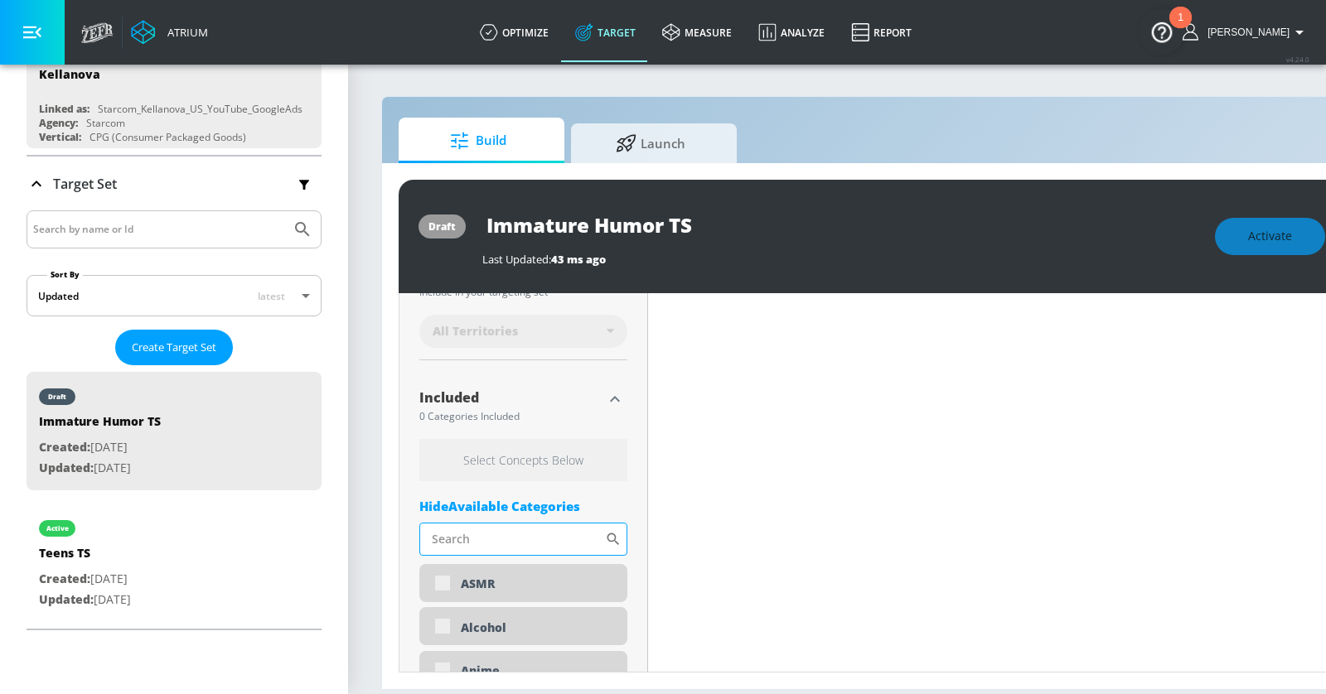
click at [500, 534] on input "Sort By" at bounding box center [512, 539] width 186 height 33
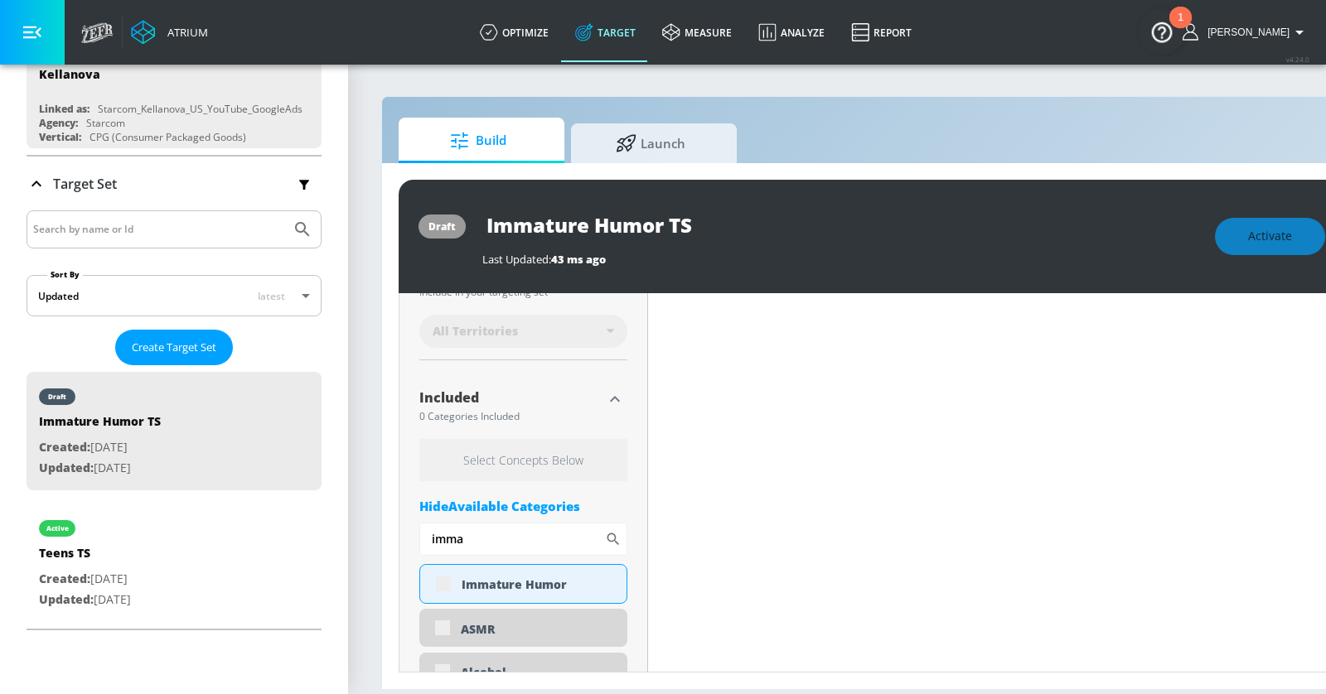
type input "imma"
type input "Teens TS Duplicate"
type input "0.6"
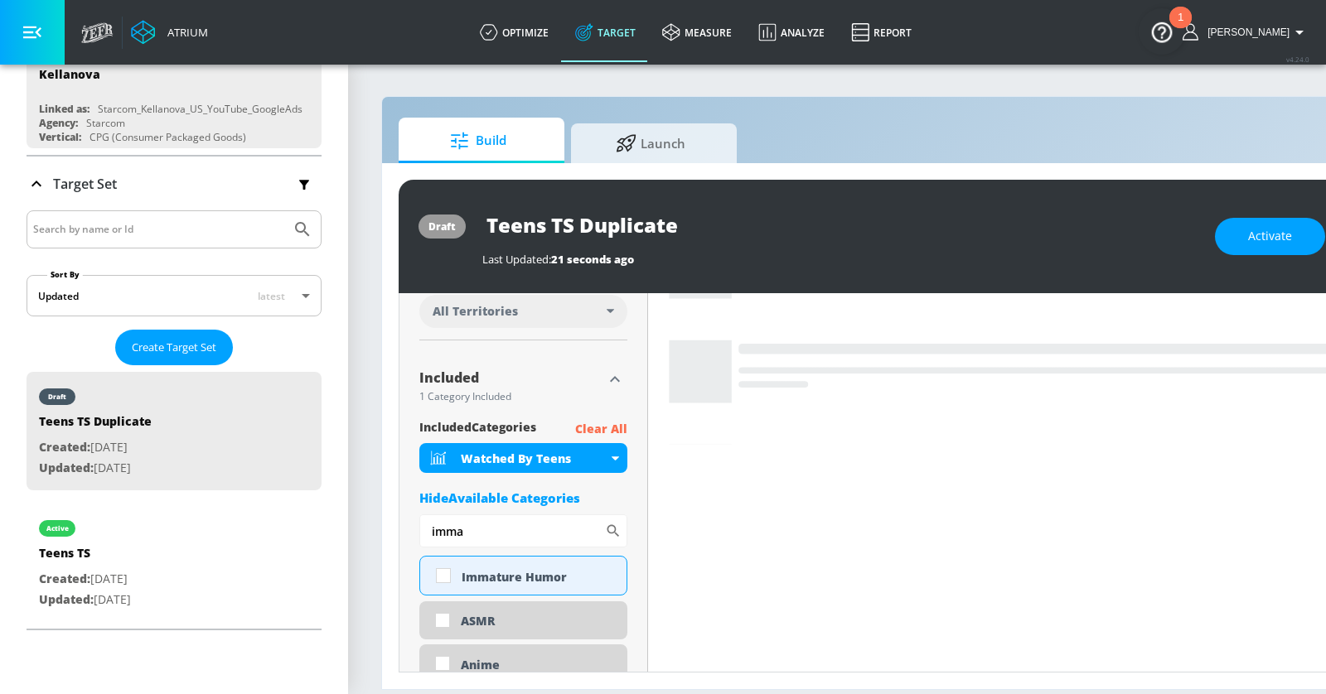
scroll to position [466, 0]
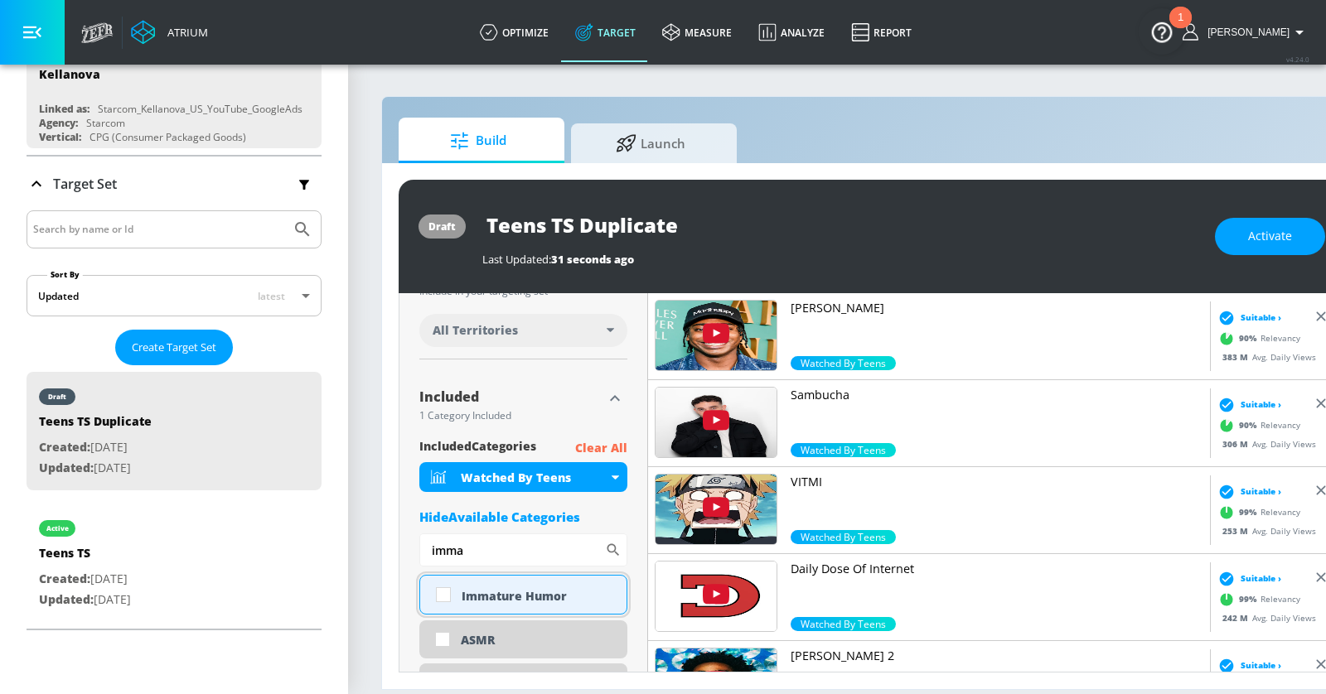
click at [479, 603] on div "Immature Humor" at bounding box center [523, 595] width 208 height 40
checkbox input "true"
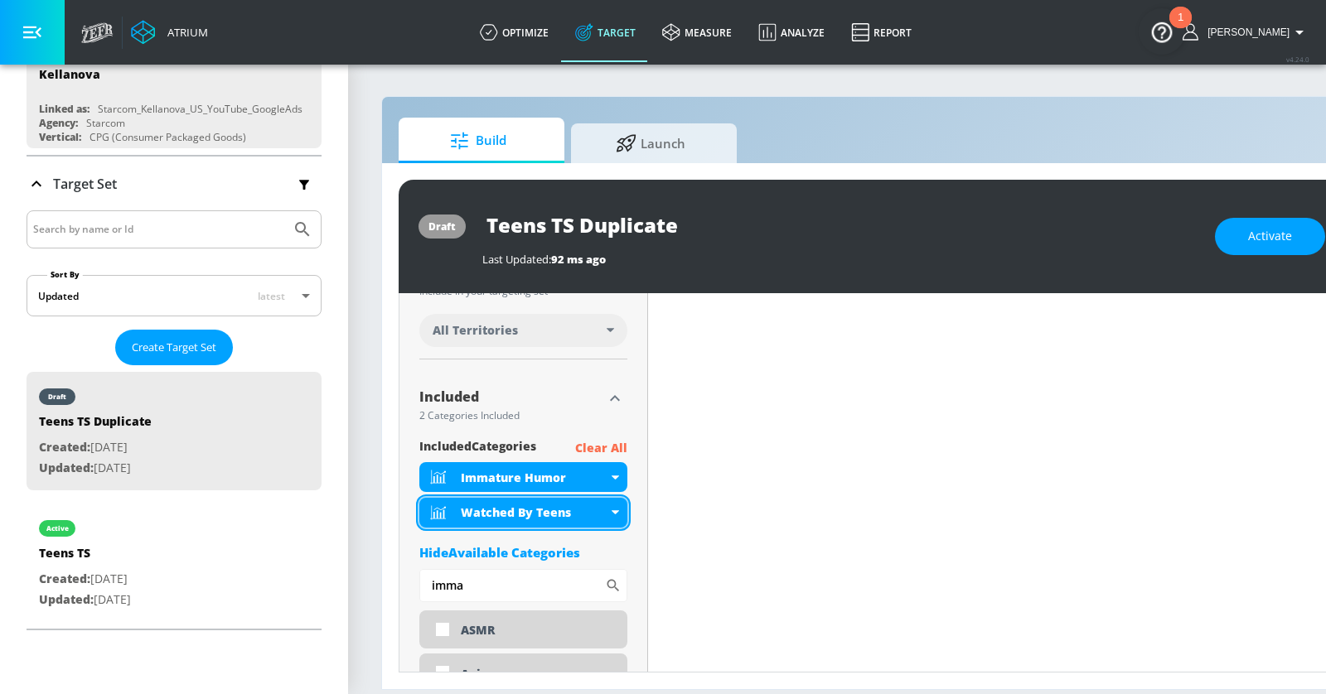
click at [611, 504] on div "Watched By Teens" at bounding box center [523, 513] width 208 height 30
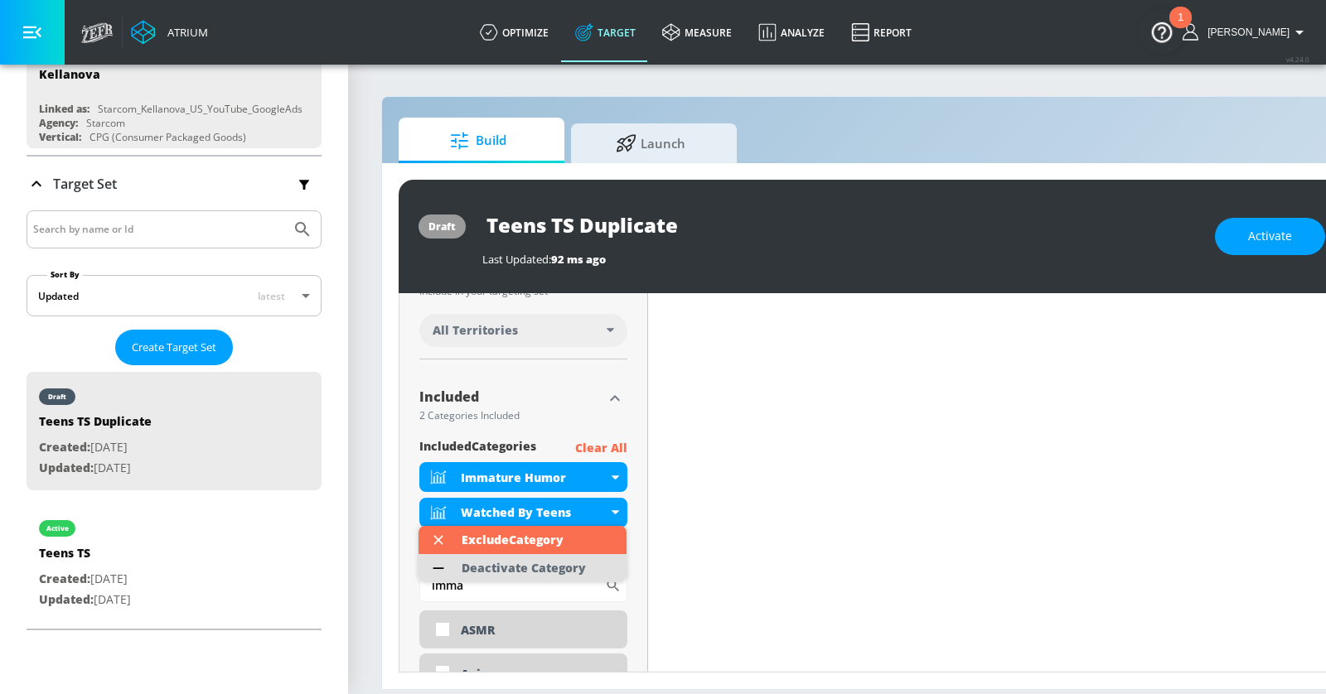
click at [540, 565] on div "Deactivate Category" at bounding box center [523, 569] width 124 height 12
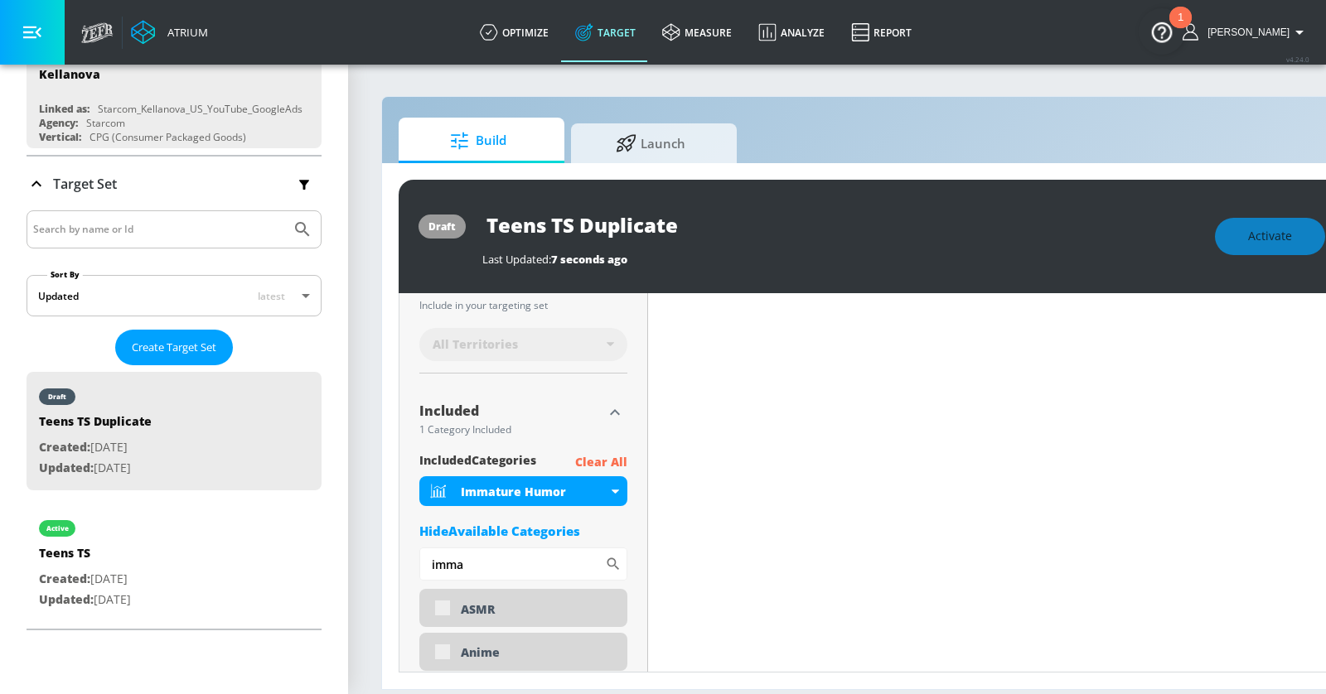
scroll to position [481, 0]
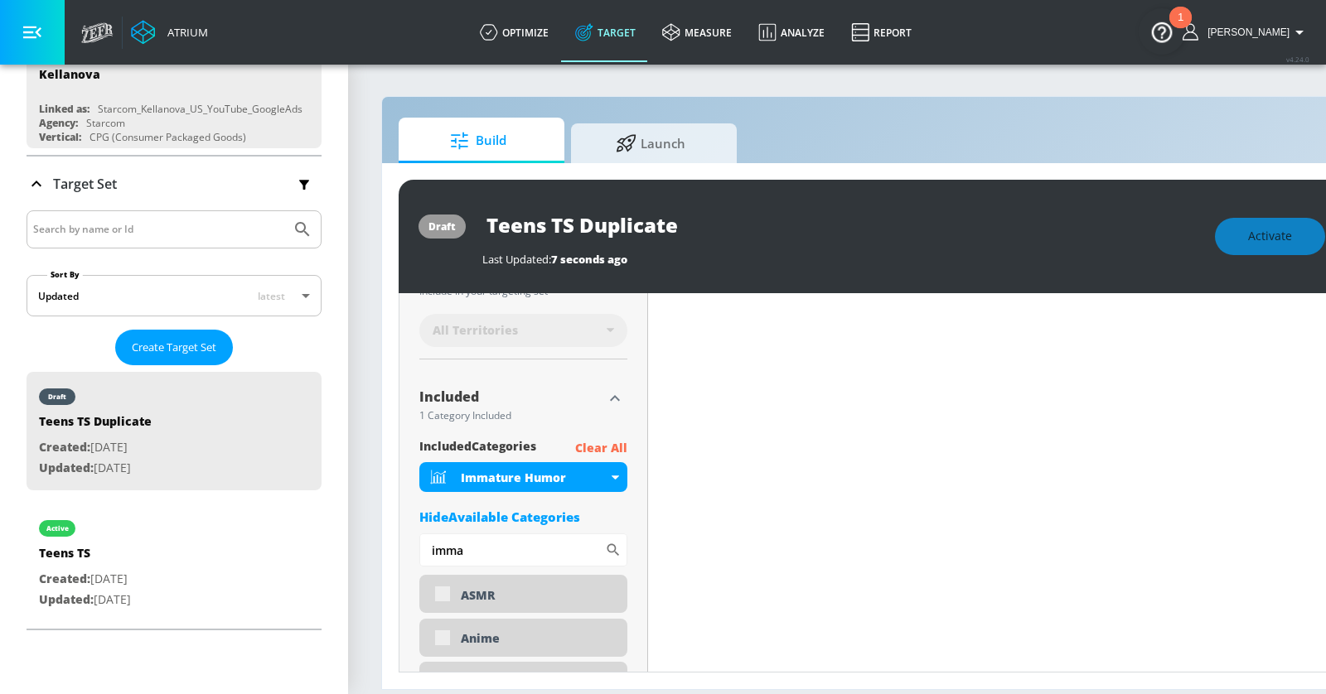
click at [42, 38] on button "button" at bounding box center [32, 32] width 65 height 65
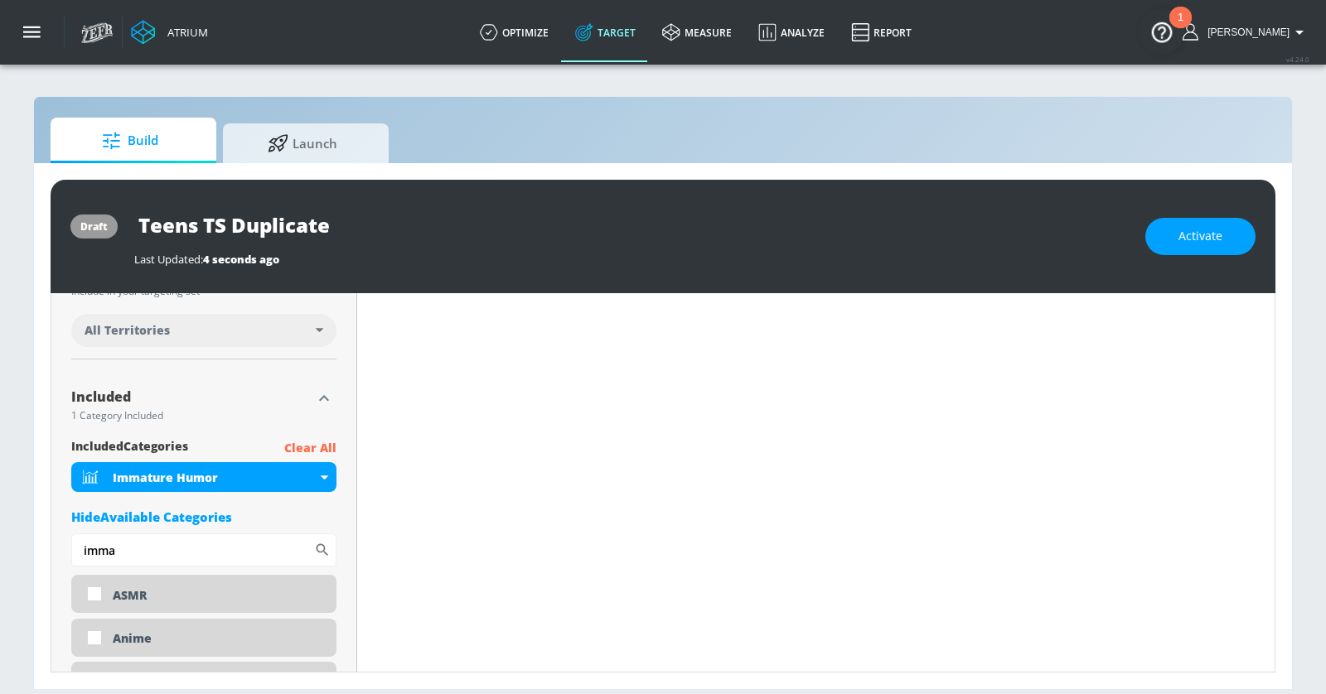
scroll to position [0, 0]
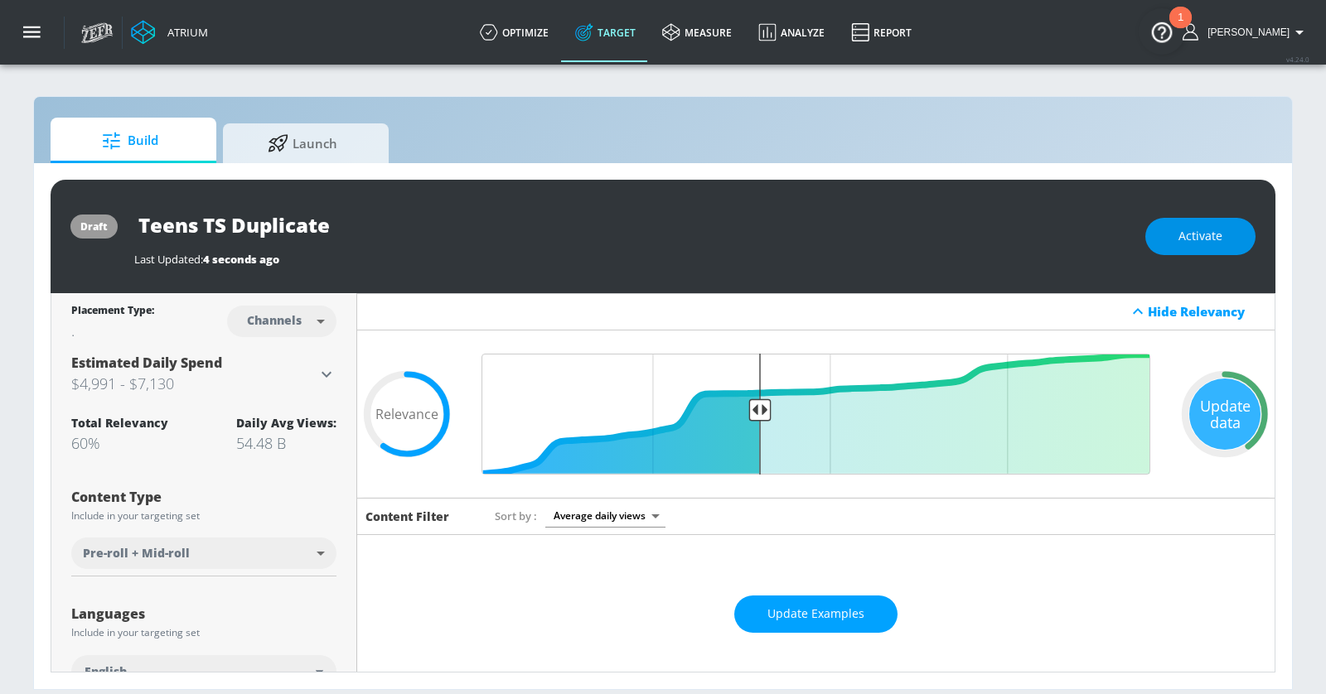
click at [1192, 237] on span "Activate" at bounding box center [1200, 236] width 44 height 21
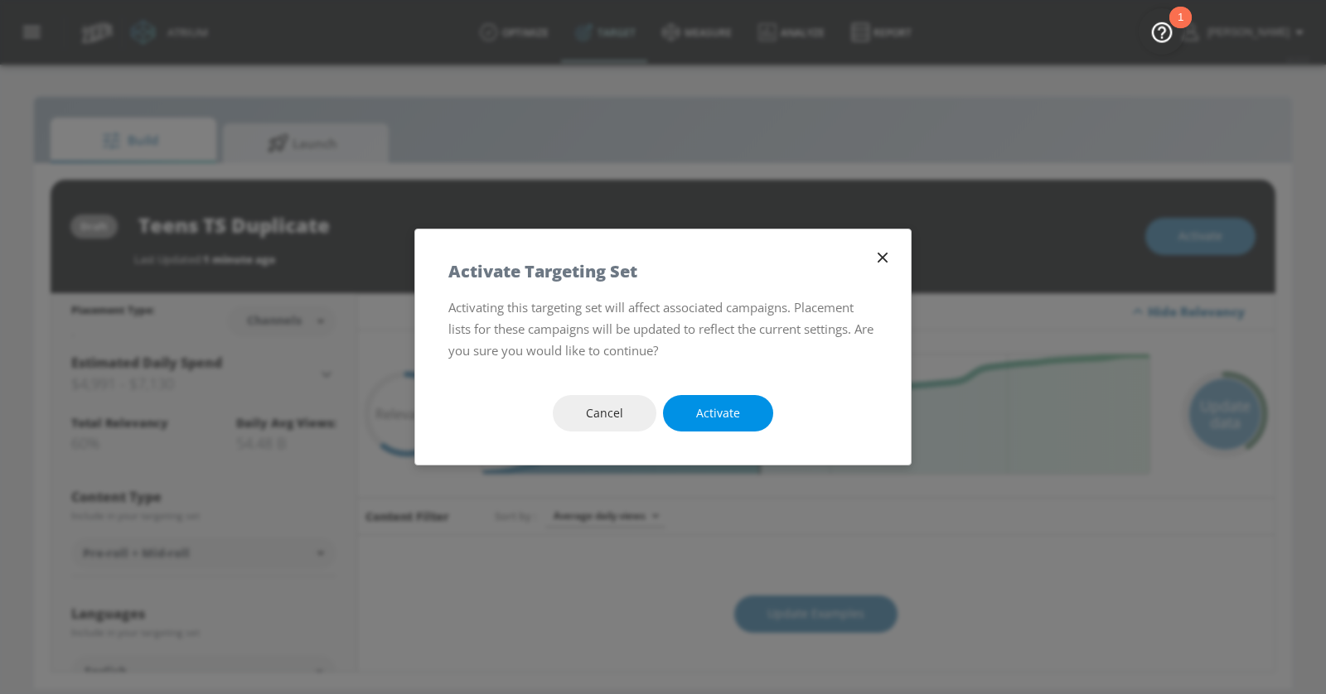
click at [734, 407] on span "Activate" at bounding box center [718, 413] width 44 height 21
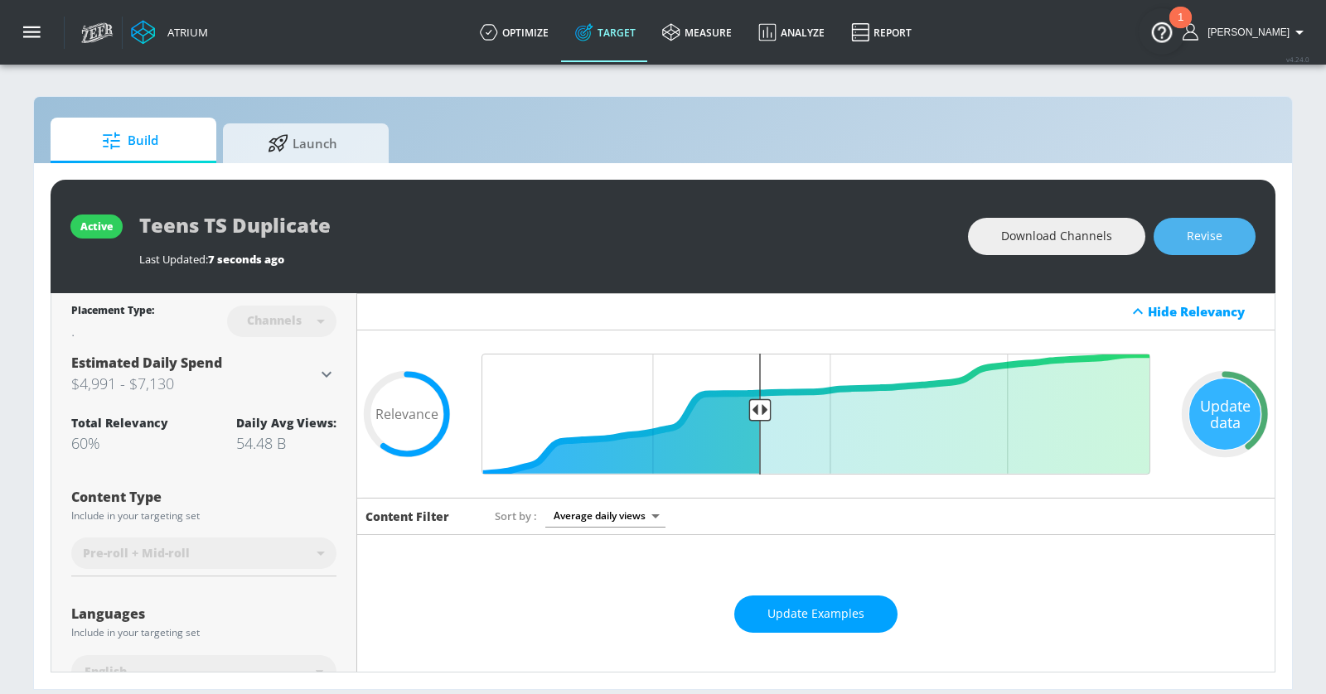
click at [1192, 231] on button "Revise" at bounding box center [1204, 236] width 102 height 37
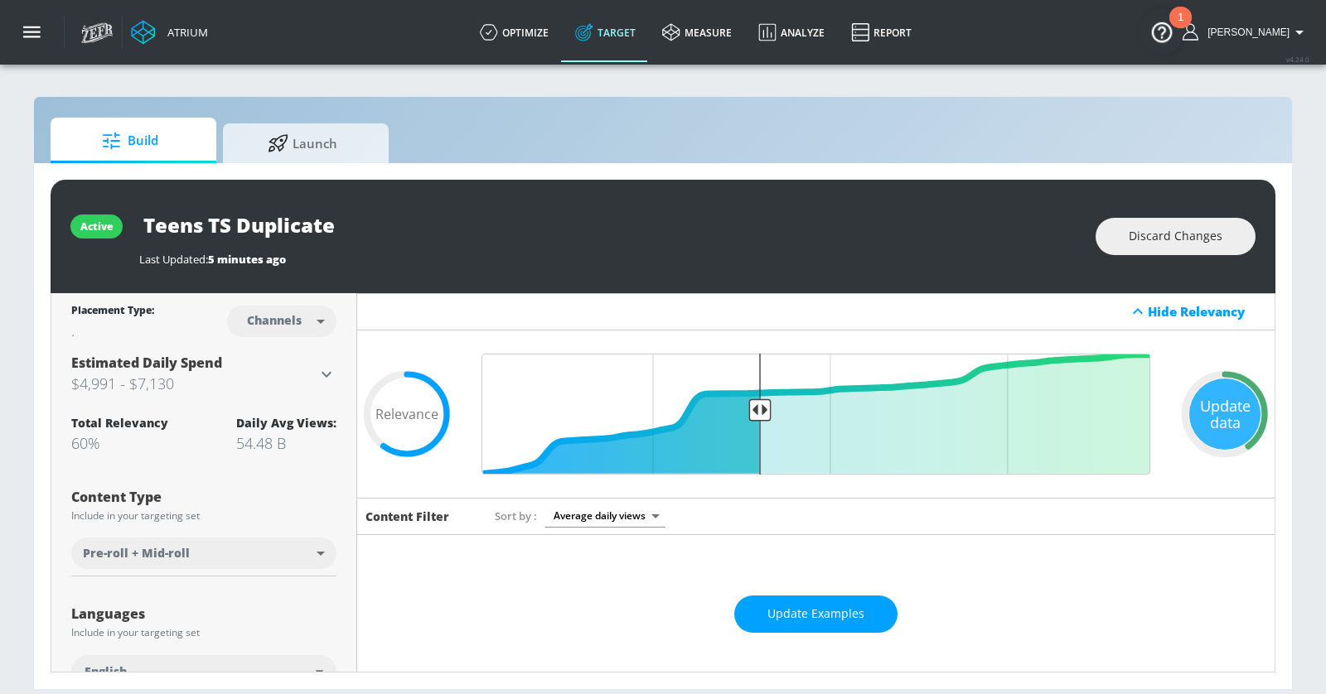
click at [453, 225] on input "Teens TS Duplicate" at bounding box center [346, 224] width 414 height 37
type input "Immature Humor"
click at [542, 216] on icon "button" at bounding box center [538, 224] width 18 height 18
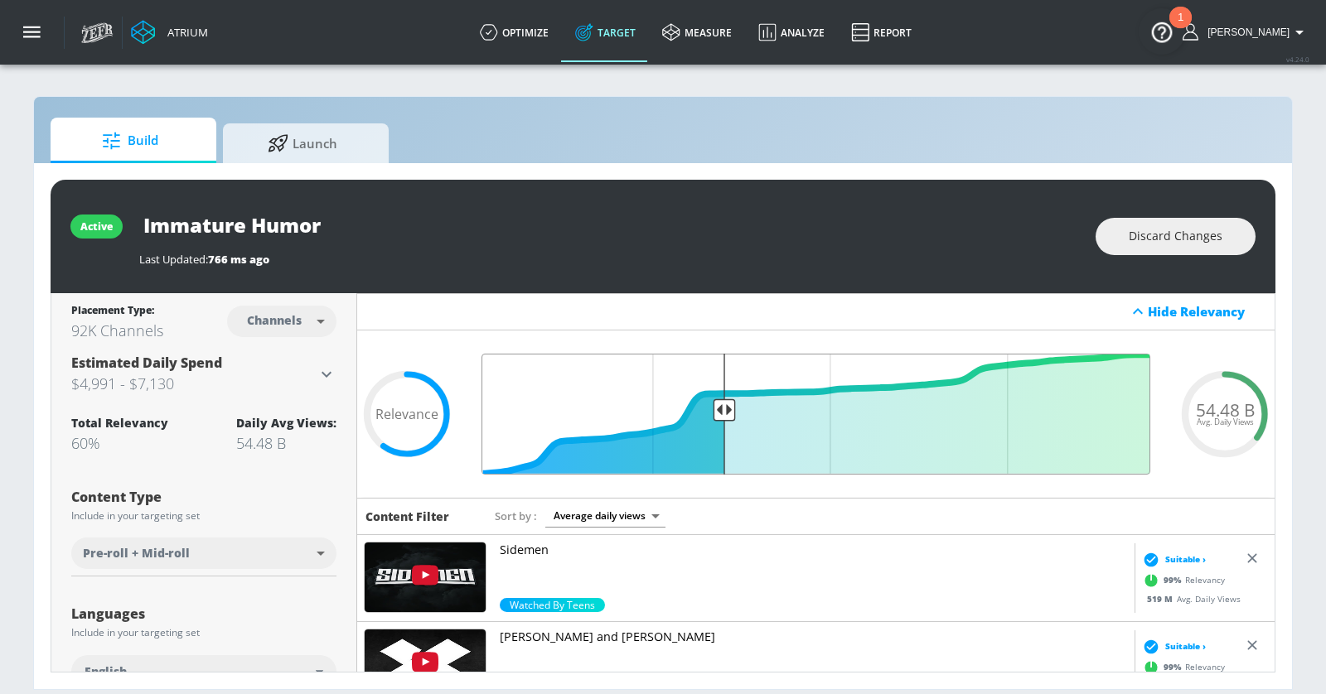
drag, startPoint x: 757, startPoint y: 404, endPoint x: 727, endPoint y: 404, distance: 30.7
click at [727, 404] on input "Final Threshold" at bounding box center [815, 414] width 685 height 121
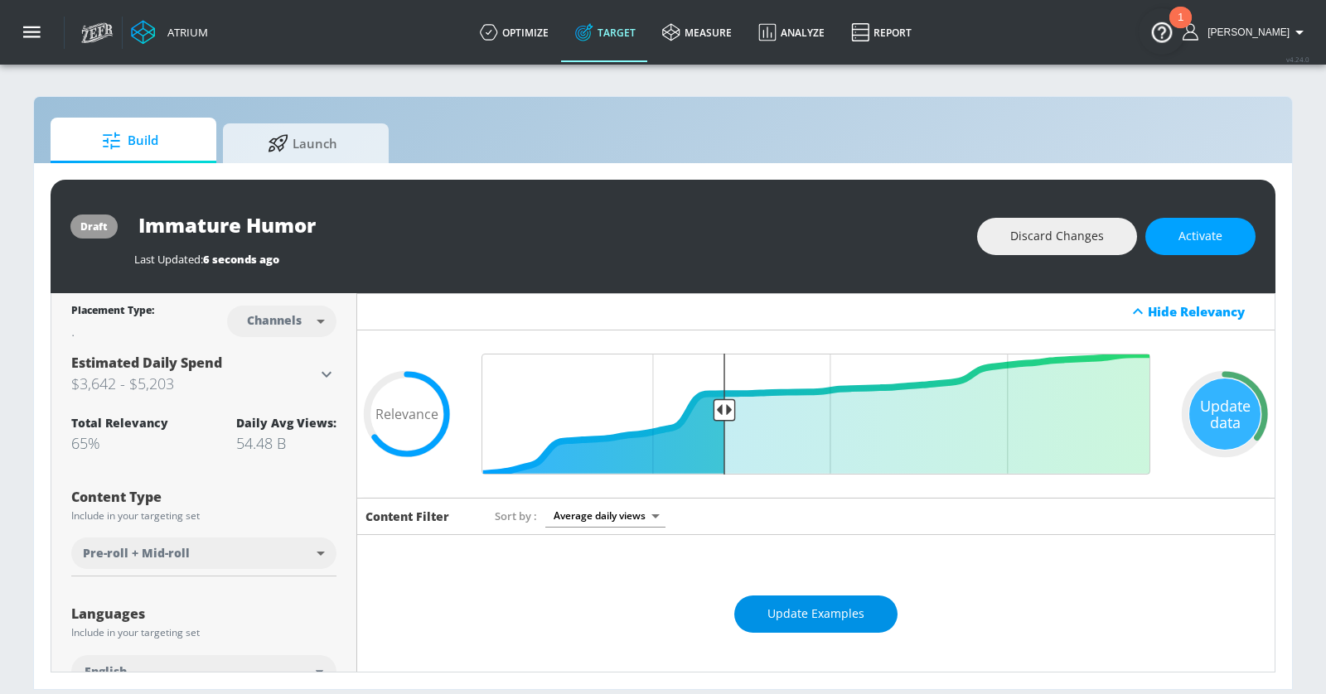
click at [775, 615] on span "Update Examples" at bounding box center [815, 614] width 97 height 21
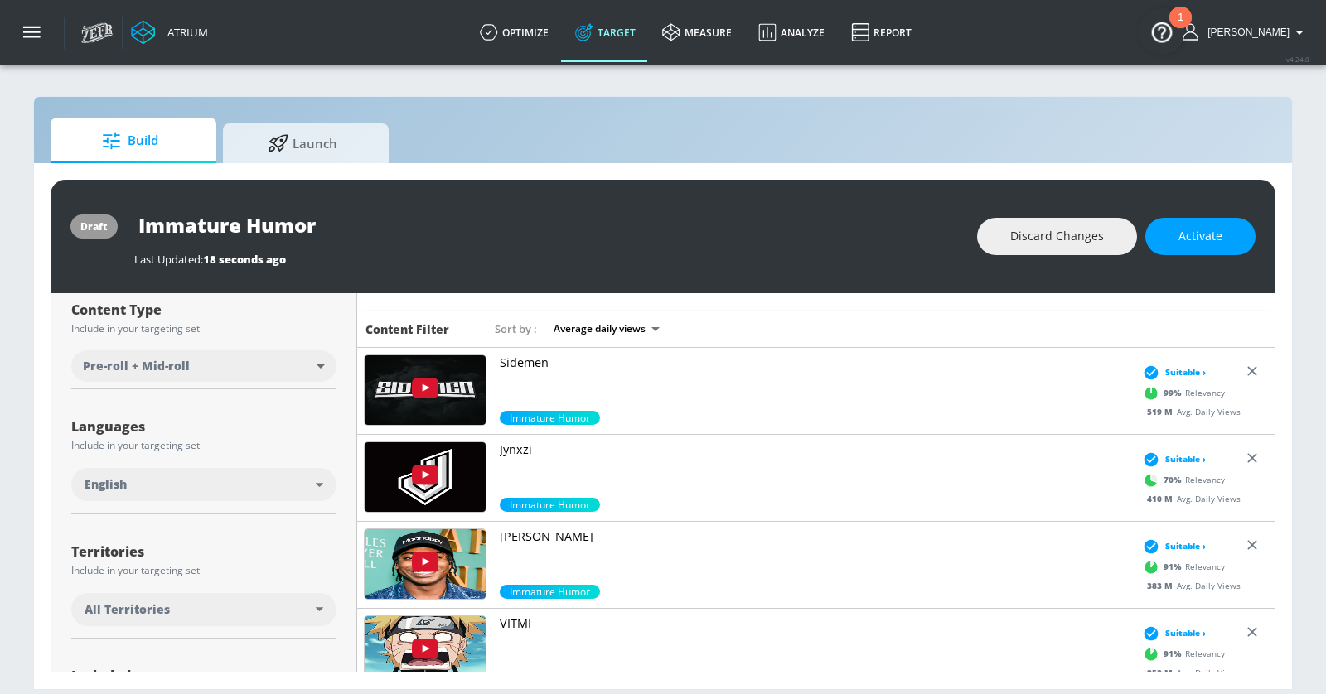
scroll to position [292, 0]
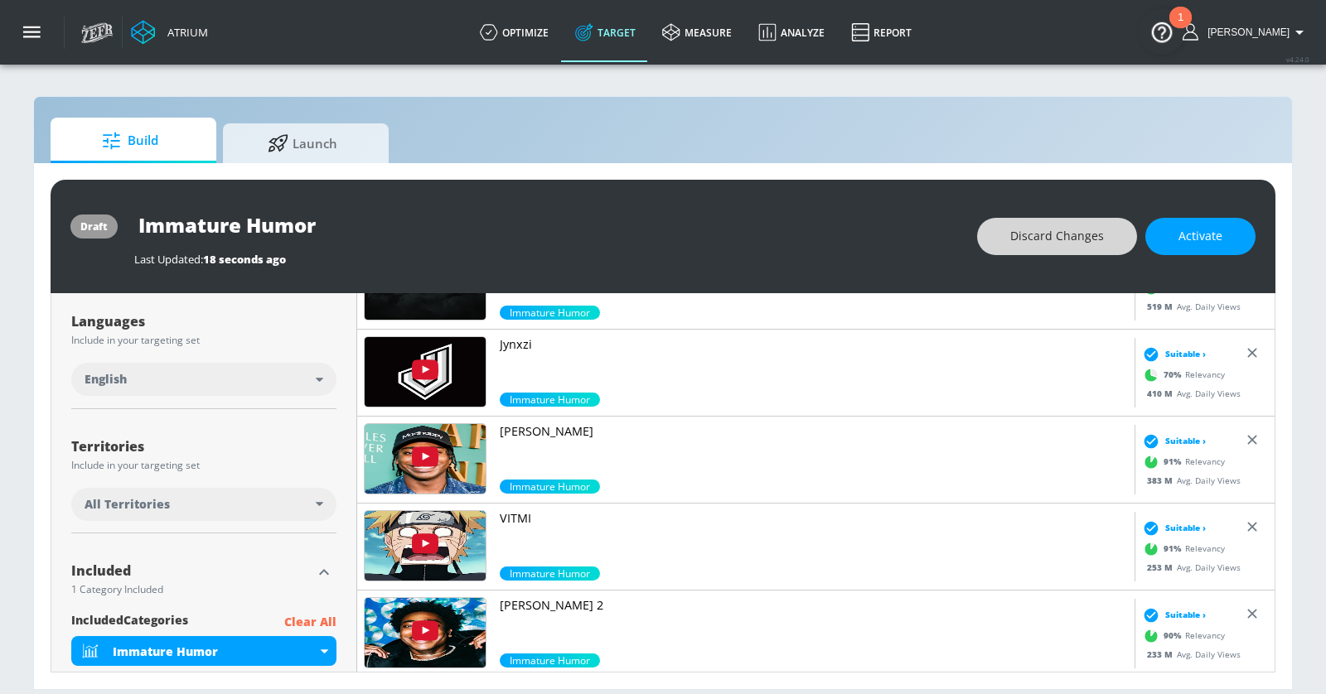
click at [1012, 236] on button "Discard Changes" at bounding box center [1057, 236] width 160 height 37
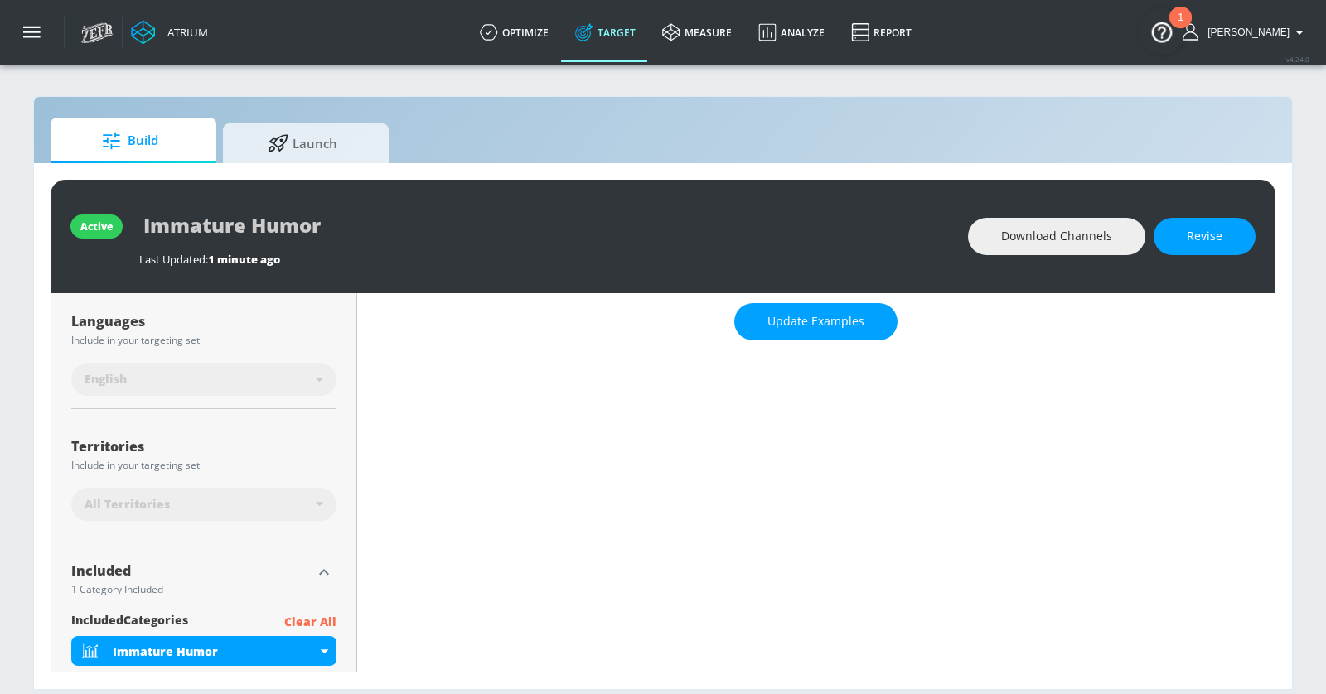
type input "0.6"
click at [1064, 231] on span "Download Channels" at bounding box center [1056, 236] width 111 height 21
